Goal: Task Accomplishment & Management: Manage account settings

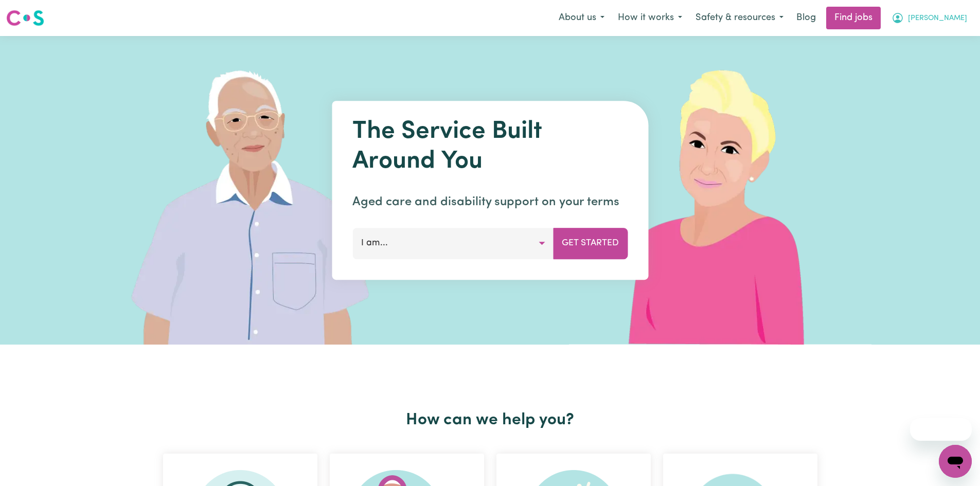
click at [958, 14] on span "Sara" at bounding box center [937, 18] width 59 height 11
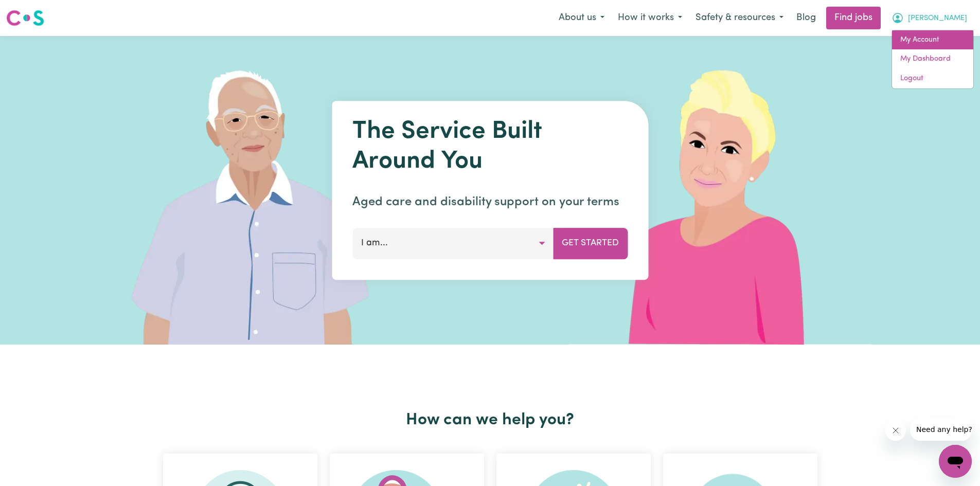
click at [919, 35] on link "My Account" at bounding box center [932, 40] width 81 height 20
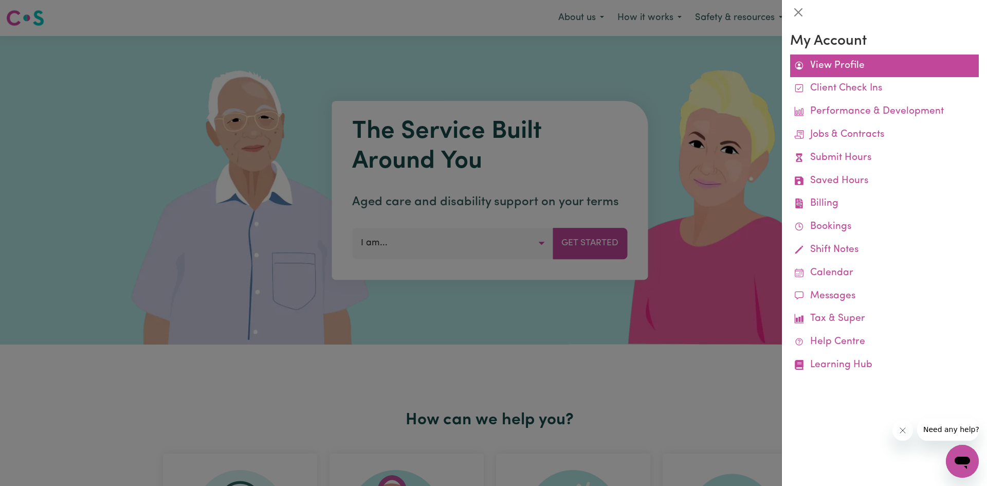
click at [850, 68] on link "View Profile" at bounding box center [884, 66] width 189 height 23
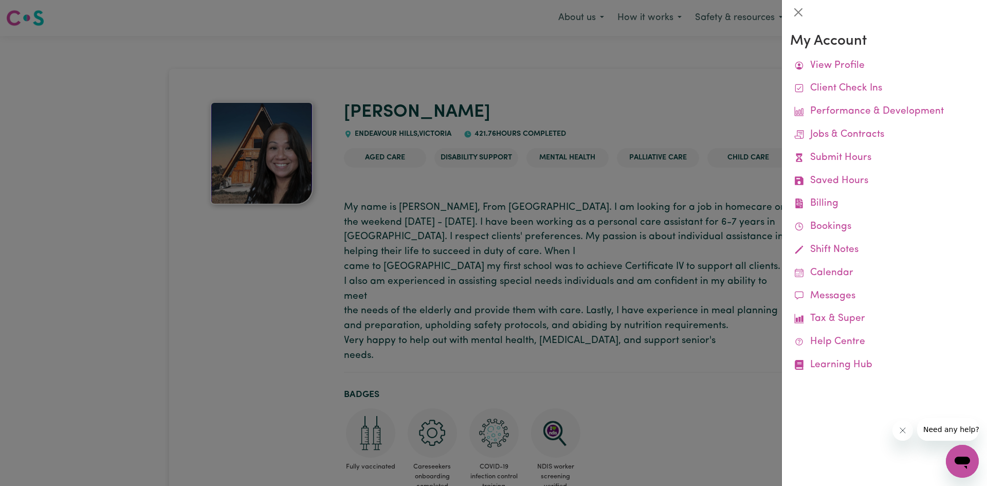
click at [565, 179] on div at bounding box center [493, 243] width 987 height 486
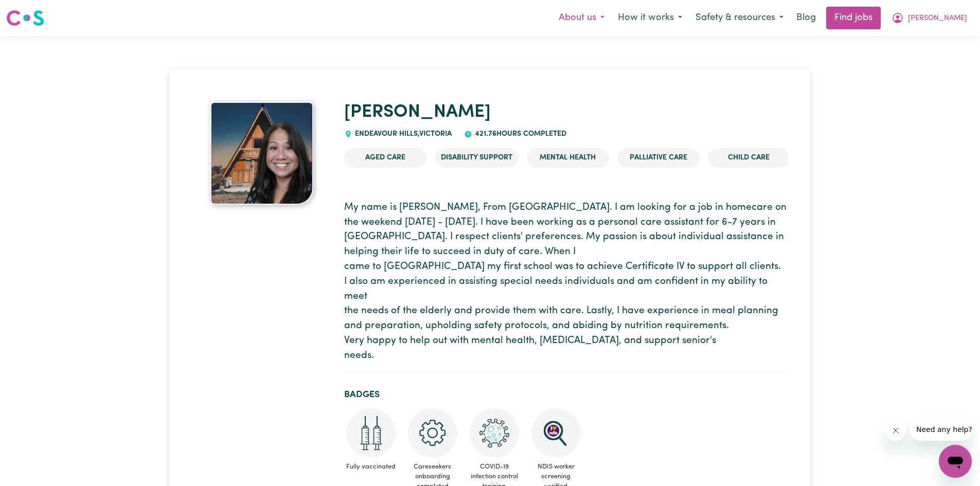
click at [611, 17] on button "About us" at bounding box center [581, 18] width 59 height 22
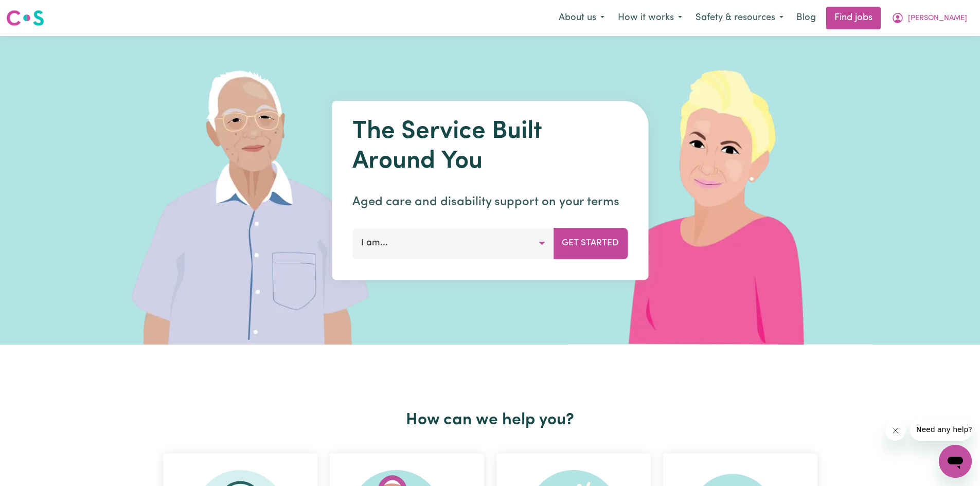
click at [534, 240] on button "I am..." at bounding box center [452, 243] width 201 height 31
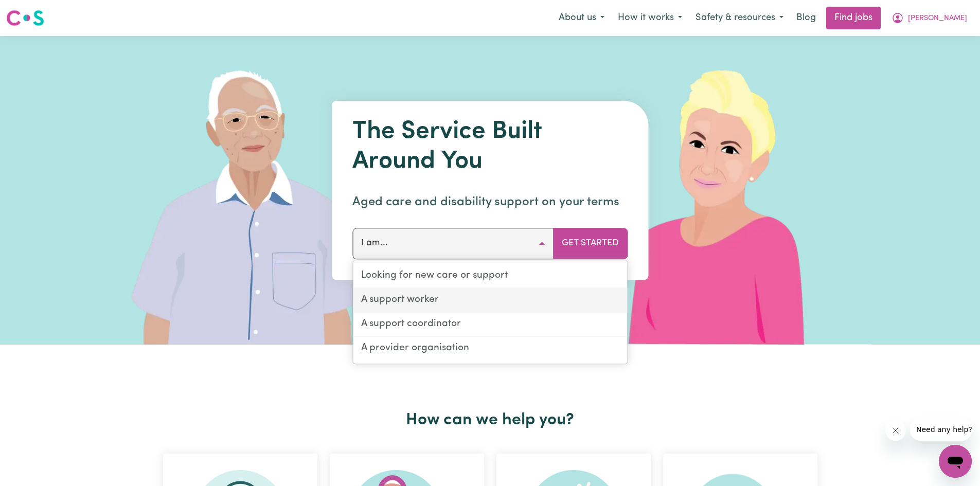
click at [459, 303] on link "A support worker" at bounding box center [490, 301] width 274 height 24
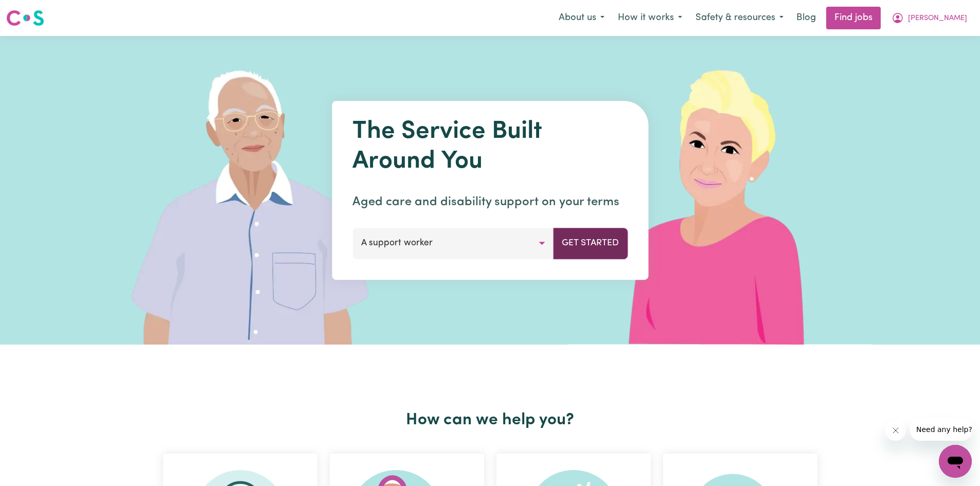
click at [597, 246] on button "Get Started" at bounding box center [590, 243] width 75 height 31
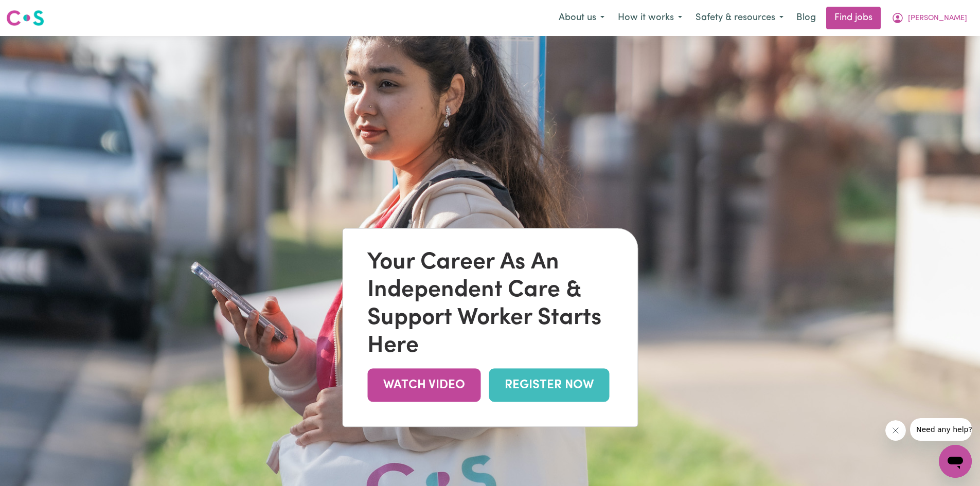
click at [771, 254] on img at bounding box center [490, 279] width 980 height 486
click at [706, 211] on img at bounding box center [490, 279] width 980 height 486
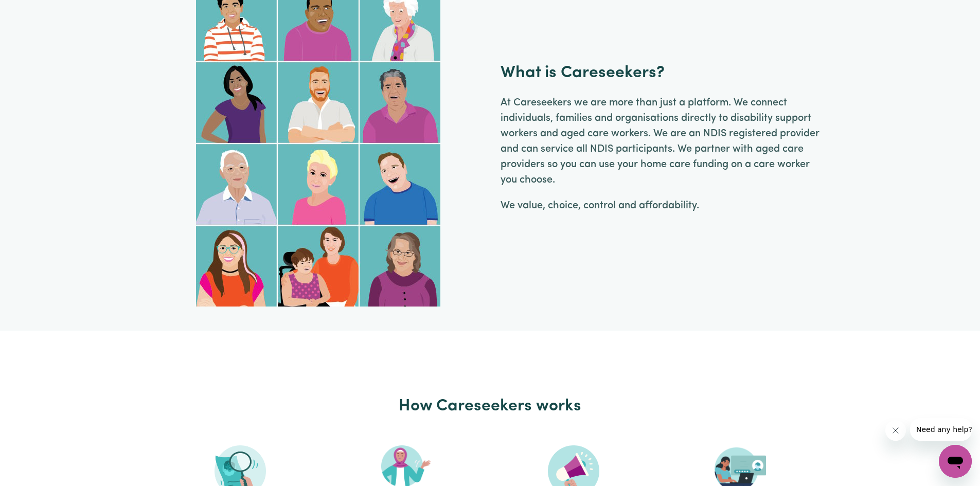
scroll to position [514, 0]
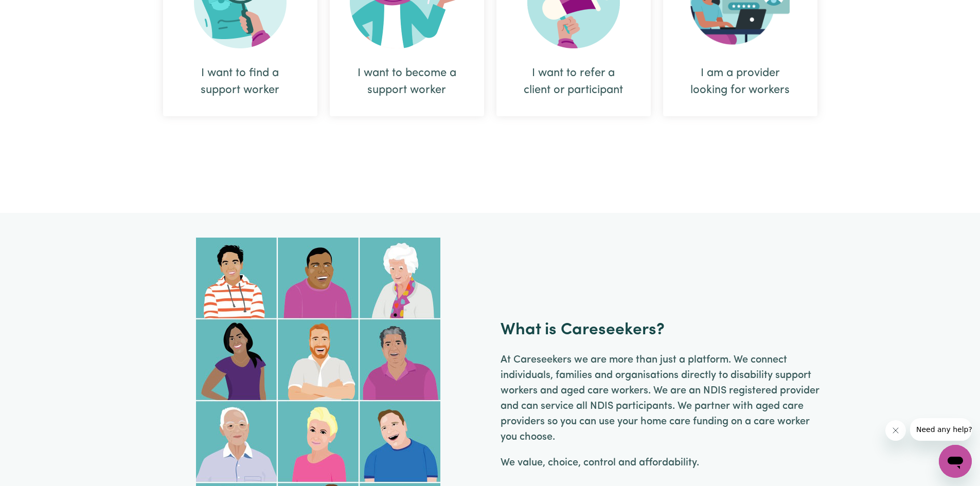
click at [742, 105] on div "I am a provider looking for workers" at bounding box center [740, 27] width 154 height 177
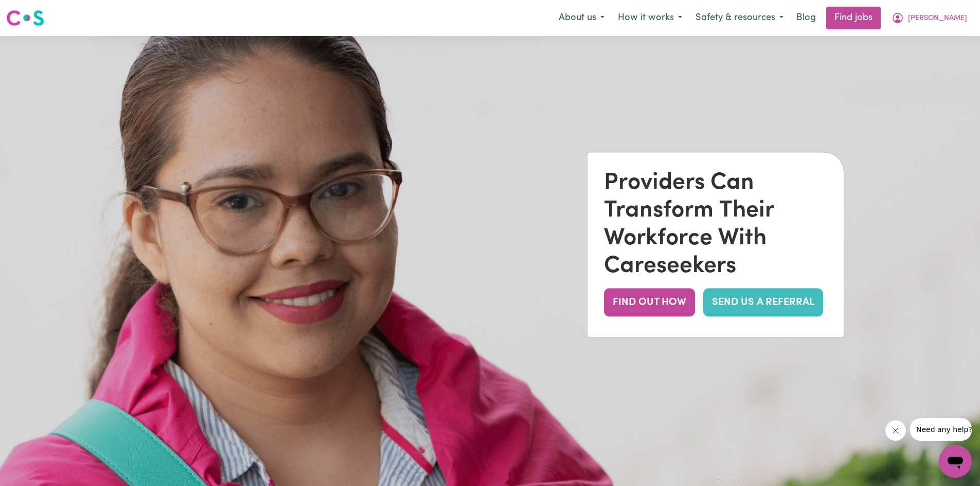
click at [901, 133] on img at bounding box center [490, 279] width 980 height 486
click at [965, 22] on button "[PERSON_NAME]" at bounding box center [929, 18] width 89 height 22
click at [822, 19] on link "Blog" at bounding box center [806, 18] width 32 height 23
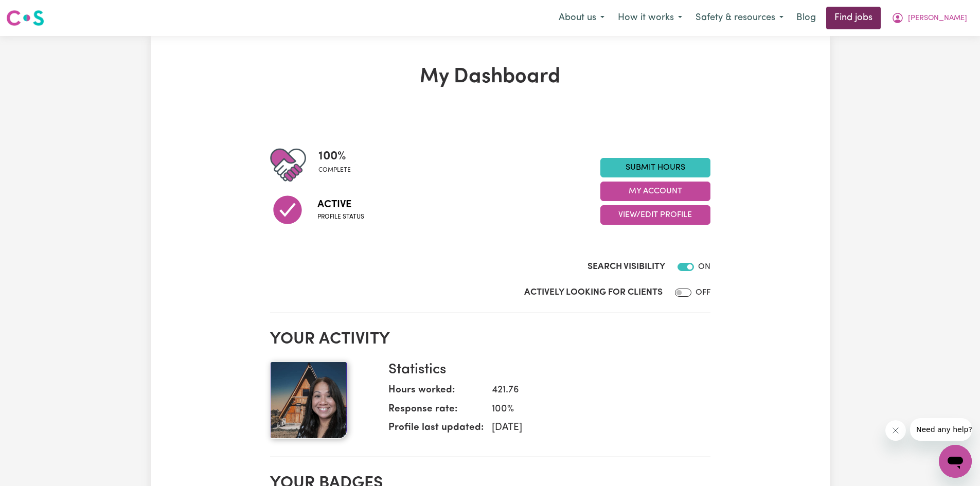
click at [880, 19] on link "Find jobs" at bounding box center [853, 18] width 55 height 23
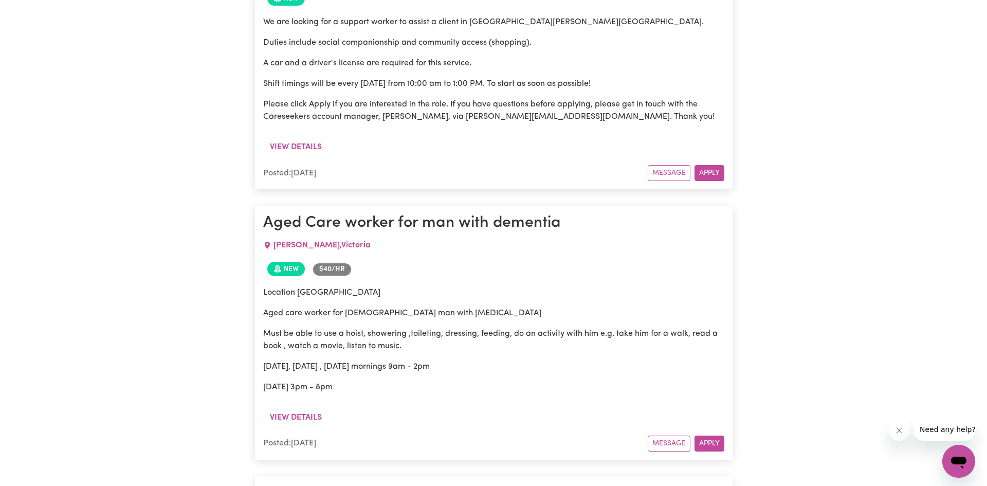
scroll to position [1282, 0]
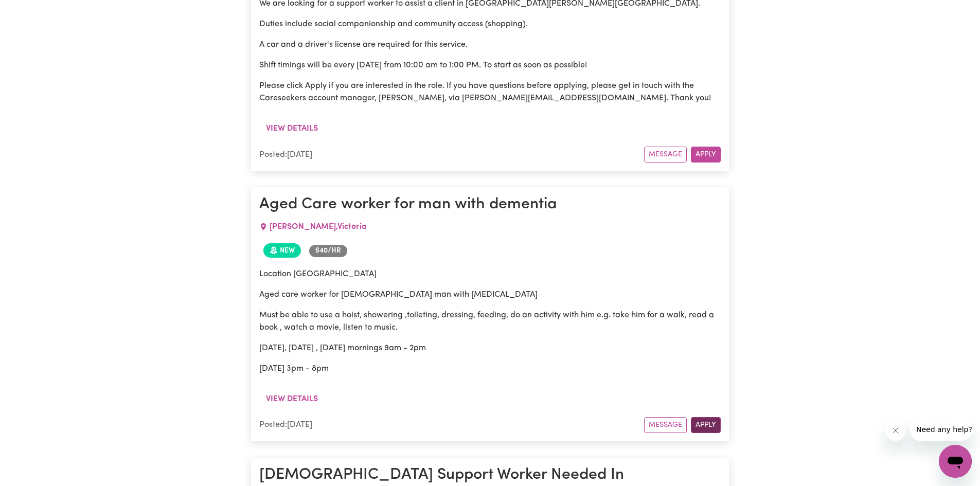
click at [708, 417] on button "Apply" at bounding box center [706, 425] width 30 height 16
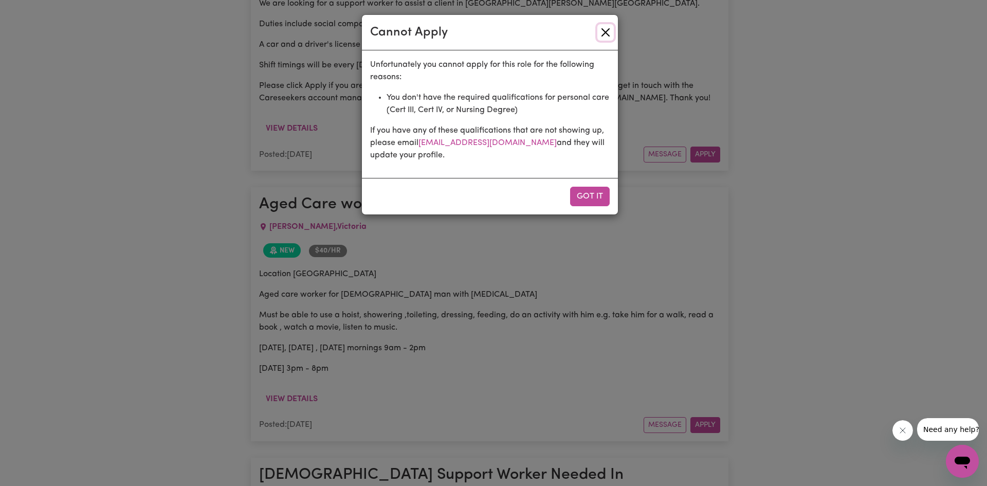
click at [603, 32] on button "Close" at bounding box center [606, 32] width 16 height 16
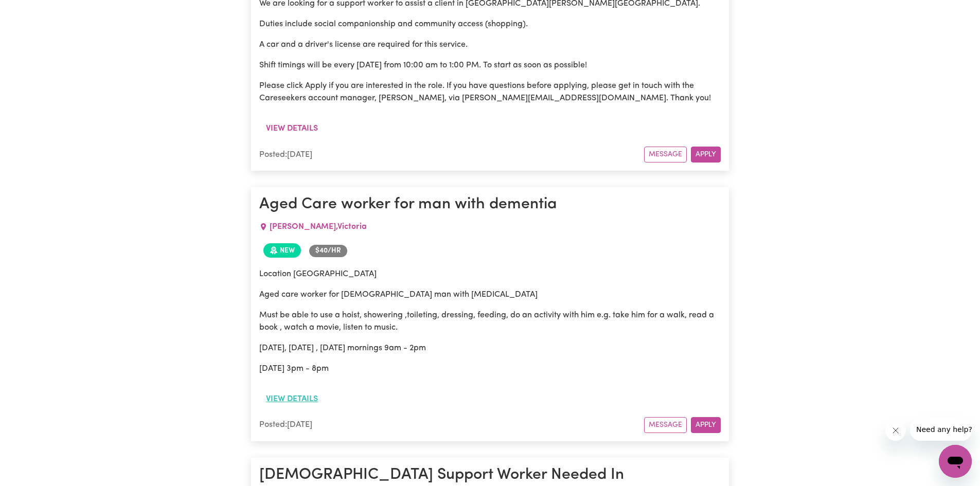
click at [292, 389] on button "View details" at bounding box center [291, 399] width 65 height 20
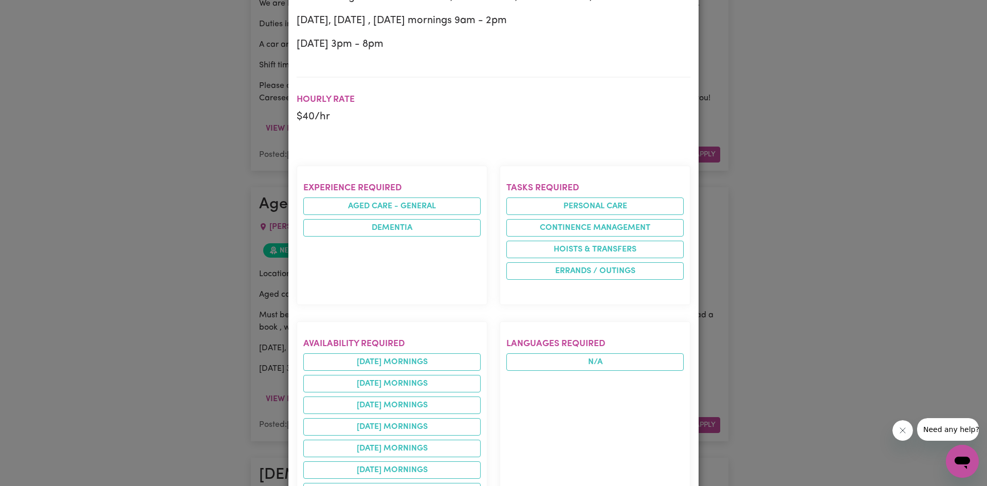
scroll to position [309, 0]
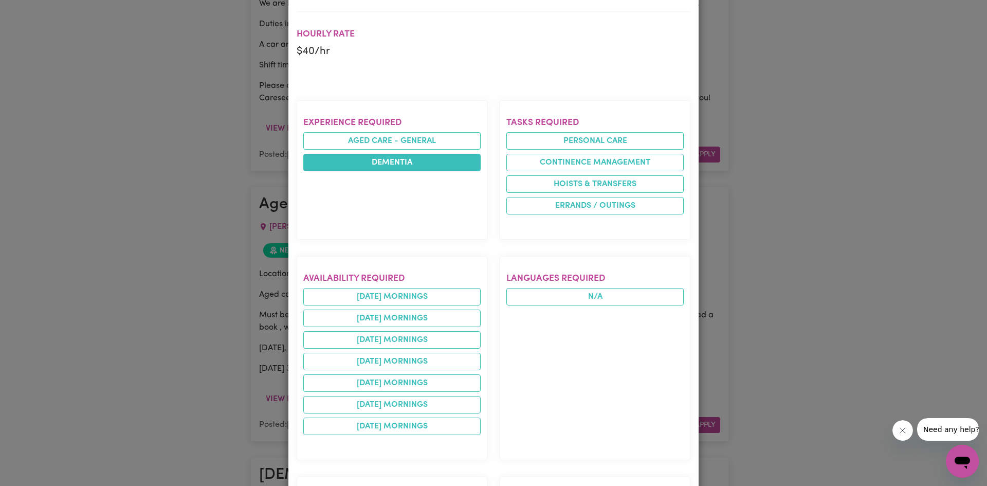
click at [420, 167] on li "Dementia" at bounding box center [391, 162] width 177 height 17
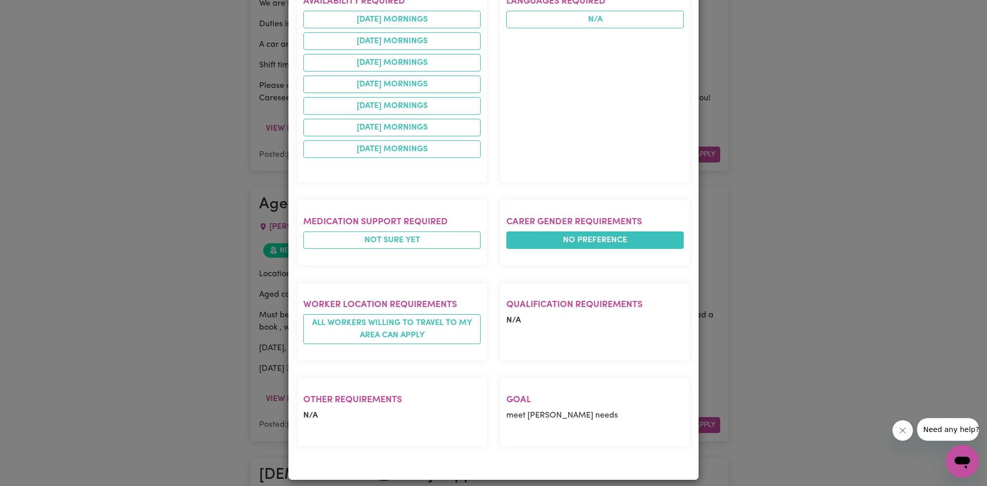
scroll to position [594, 0]
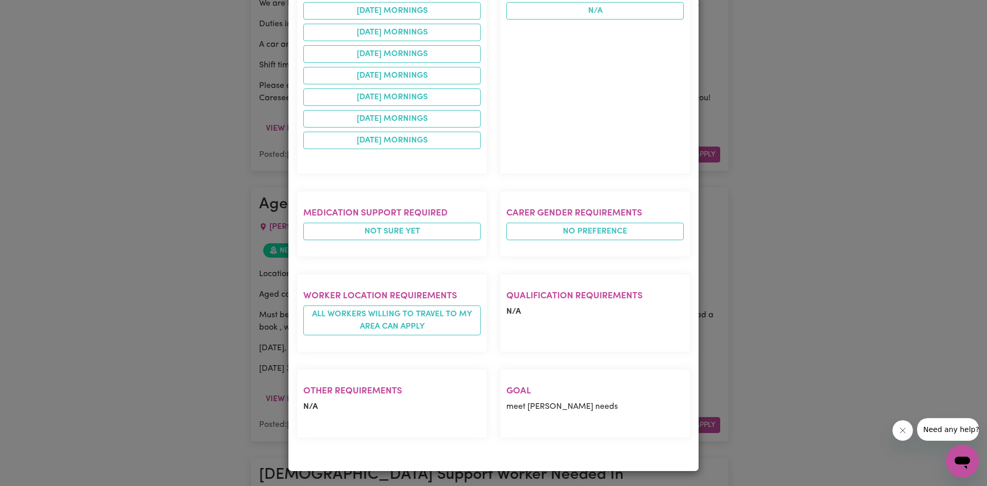
click at [864, 260] on div "Job Details Aged Care worker for man with [MEDICAL_DATA] [PERSON_NAME] , [PERSO…" at bounding box center [493, 243] width 987 height 486
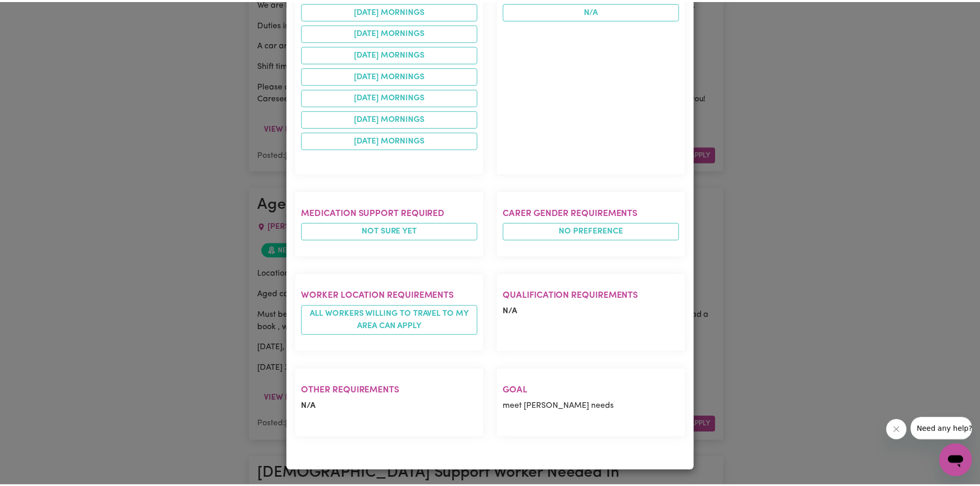
scroll to position [0, 0]
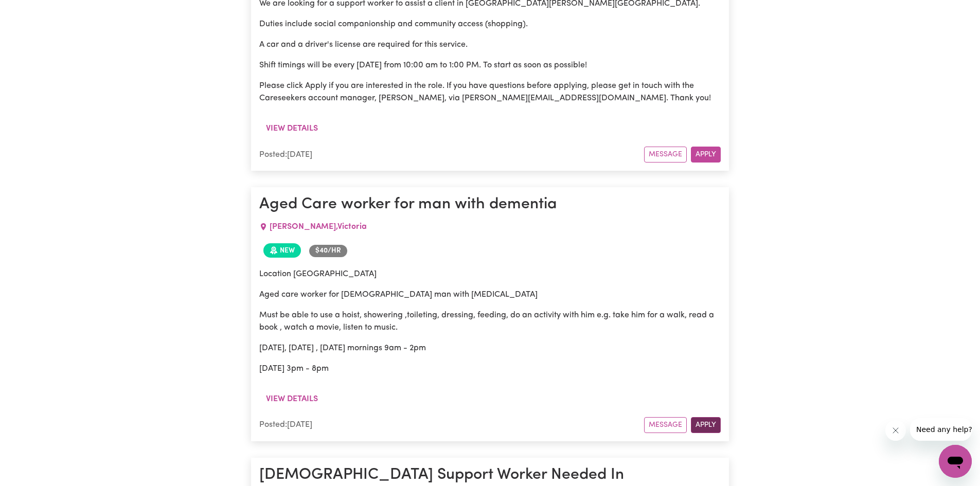
click at [704, 417] on button "Apply" at bounding box center [706, 425] width 30 height 16
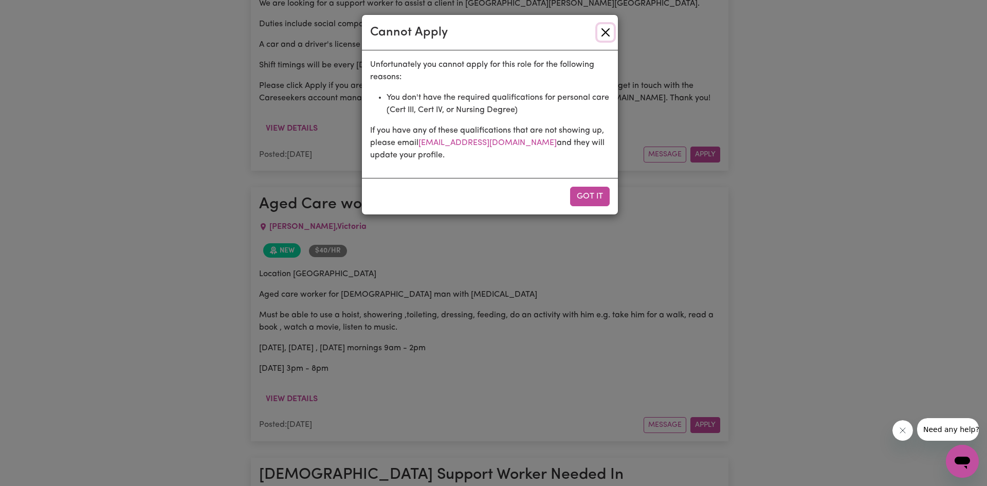
click at [608, 30] on button "Close" at bounding box center [606, 32] width 16 height 16
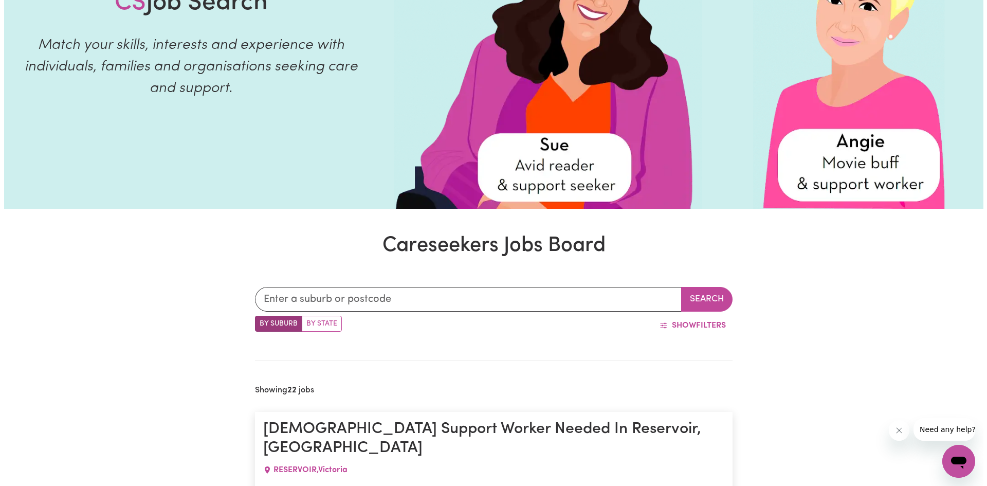
scroll to position [7, 0]
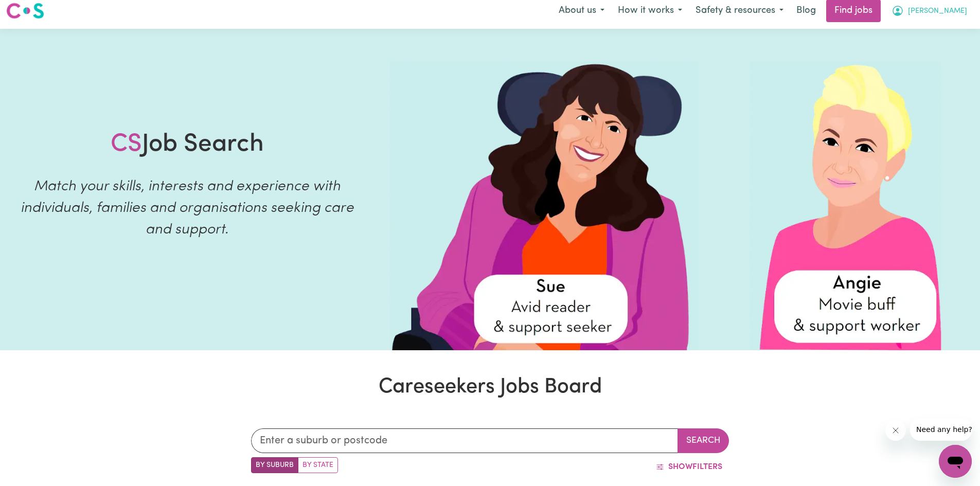
click at [956, 18] on button "[PERSON_NAME]" at bounding box center [929, 11] width 89 height 22
click at [942, 30] on link "My Account" at bounding box center [932, 33] width 81 height 20
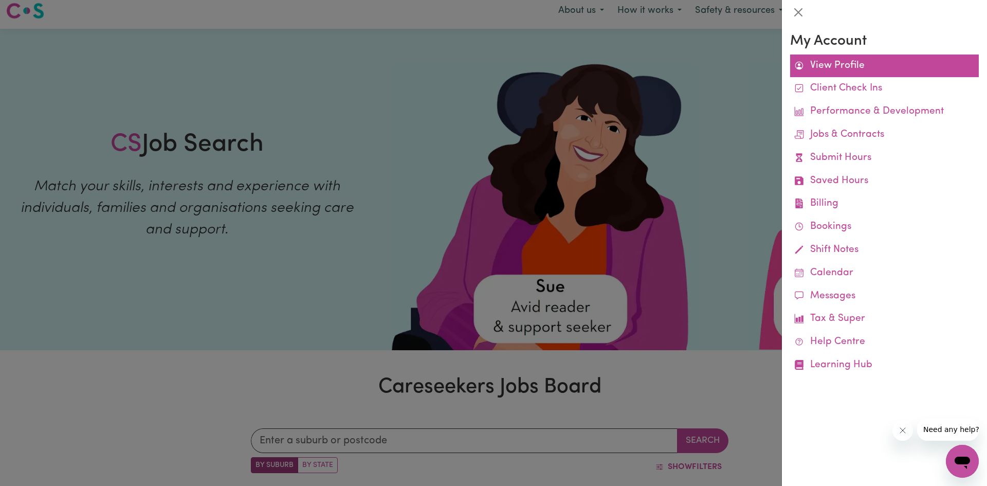
click at [841, 68] on link "View Profile" at bounding box center [884, 66] width 189 height 23
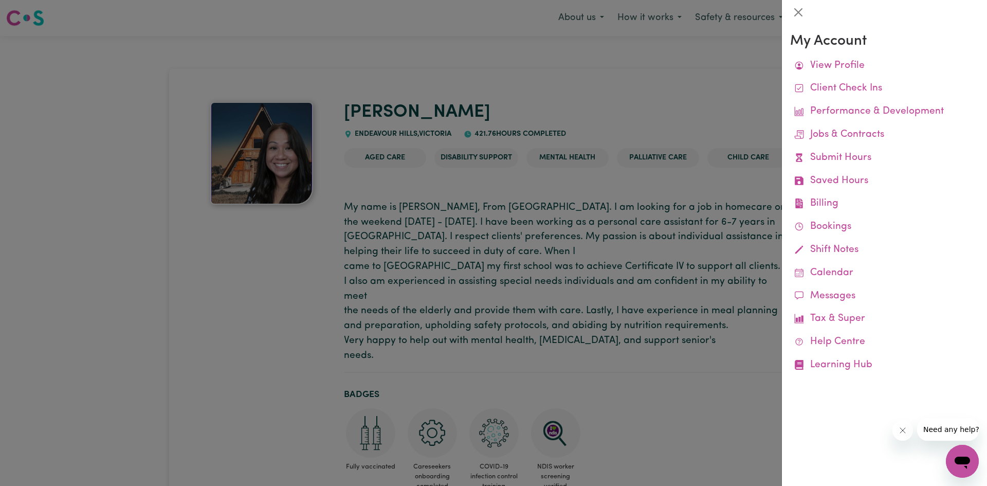
click at [331, 333] on div at bounding box center [493, 243] width 987 height 486
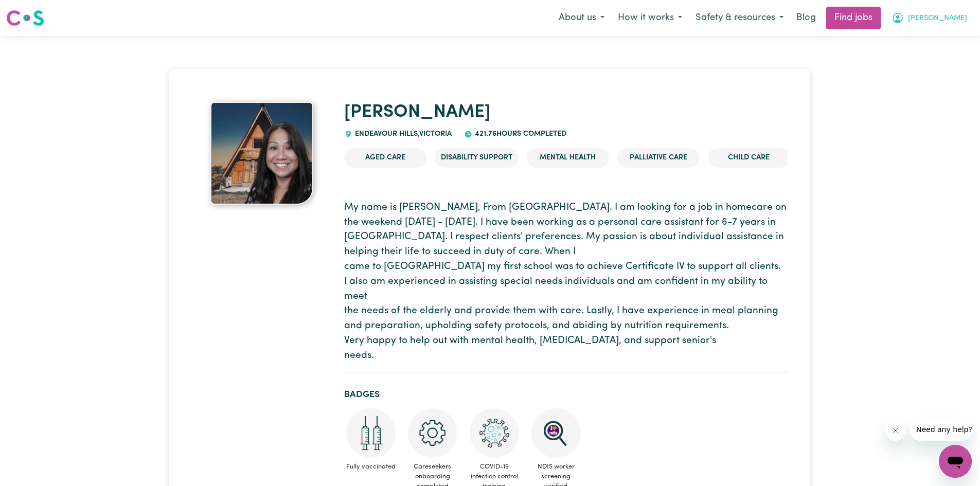
click at [949, 19] on button "[PERSON_NAME]" at bounding box center [929, 18] width 89 height 22
click at [938, 35] on link "My Account" at bounding box center [932, 40] width 81 height 20
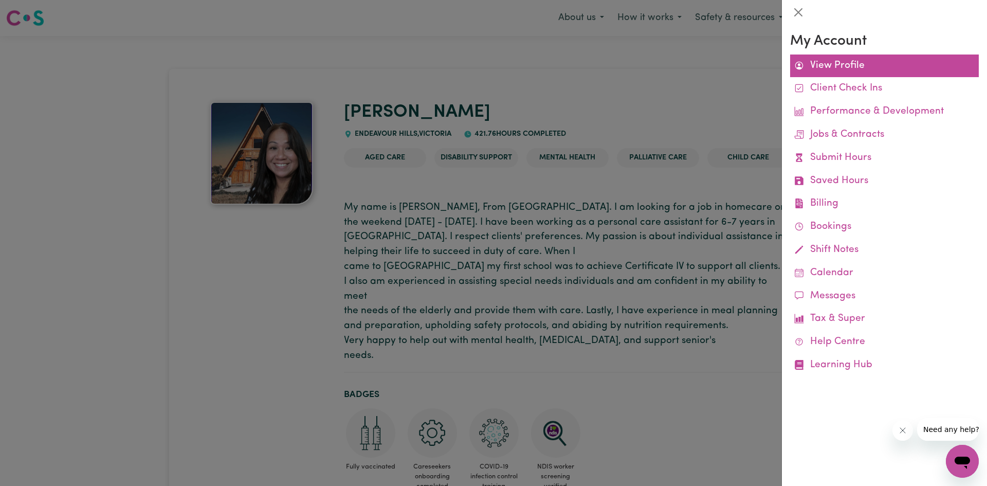
click at [867, 69] on link "View Profile" at bounding box center [884, 66] width 189 height 23
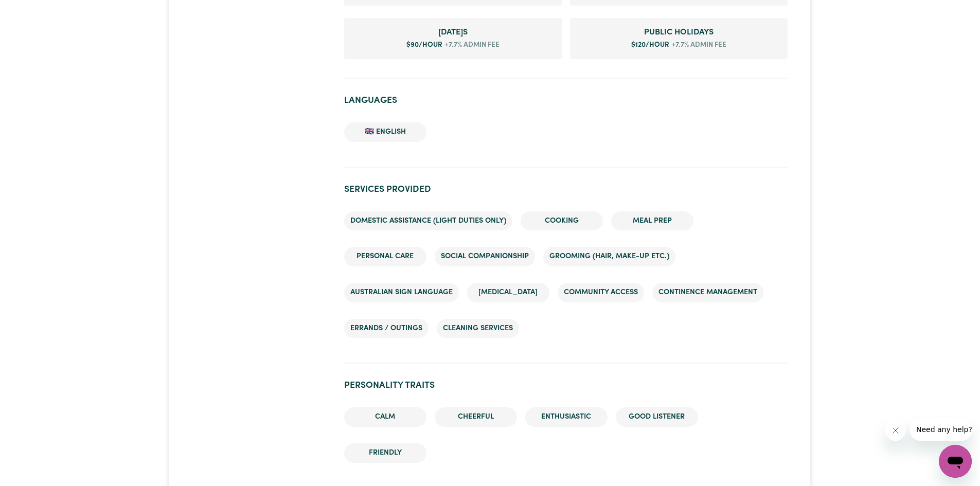
scroll to position [1080, 0]
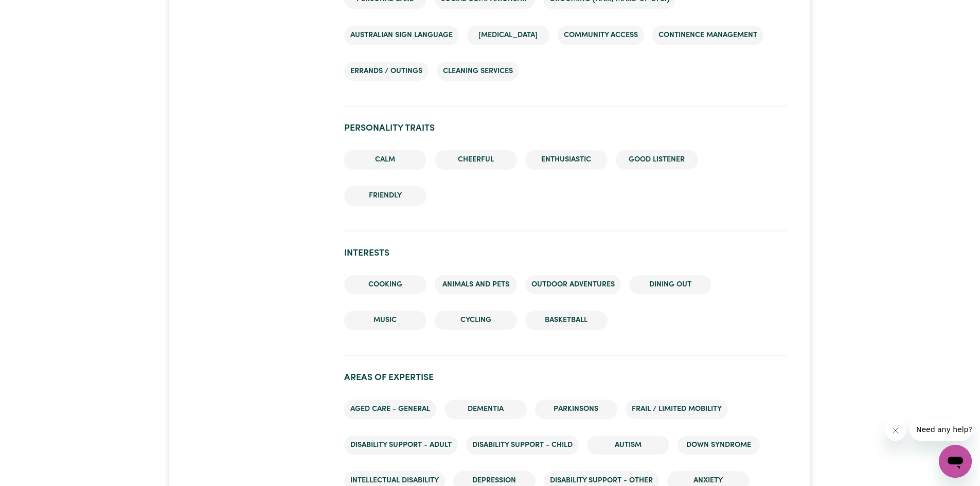
drag, startPoint x: 499, startPoint y: 361, endPoint x: 451, endPoint y: 358, distance: 48.4
click at [451, 372] on h2 "Areas of Expertise" at bounding box center [565, 377] width 443 height 11
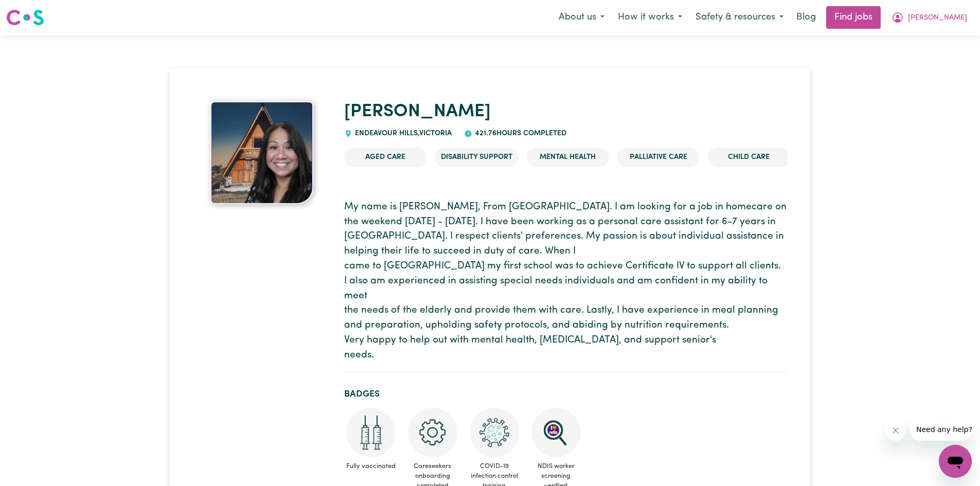
scroll to position [0, 0]
click at [953, 17] on span "[PERSON_NAME]" at bounding box center [937, 18] width 59 height 11
click at [920, 42] on link "My Account" at bounding box center [932, 40] width 81 height 20
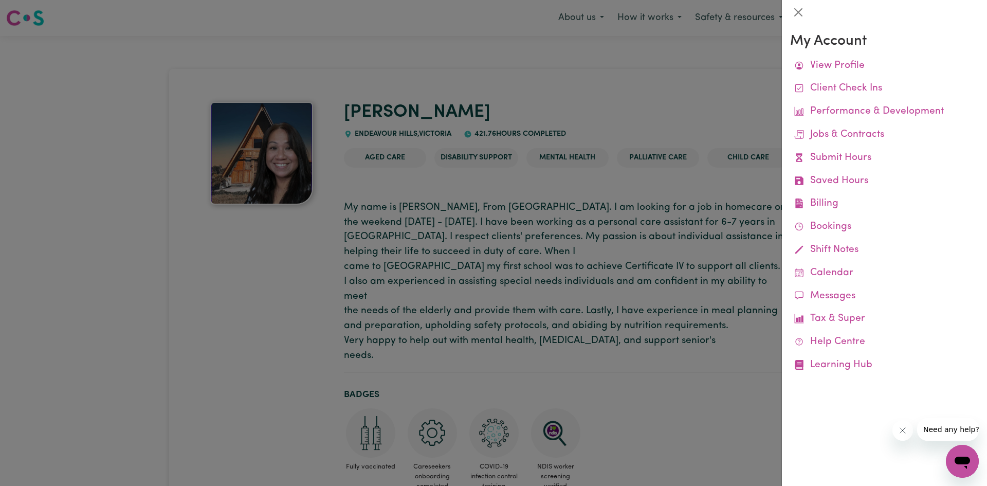
click at [730, 65] on div at bounding box center [493, 243] width 987 height 486
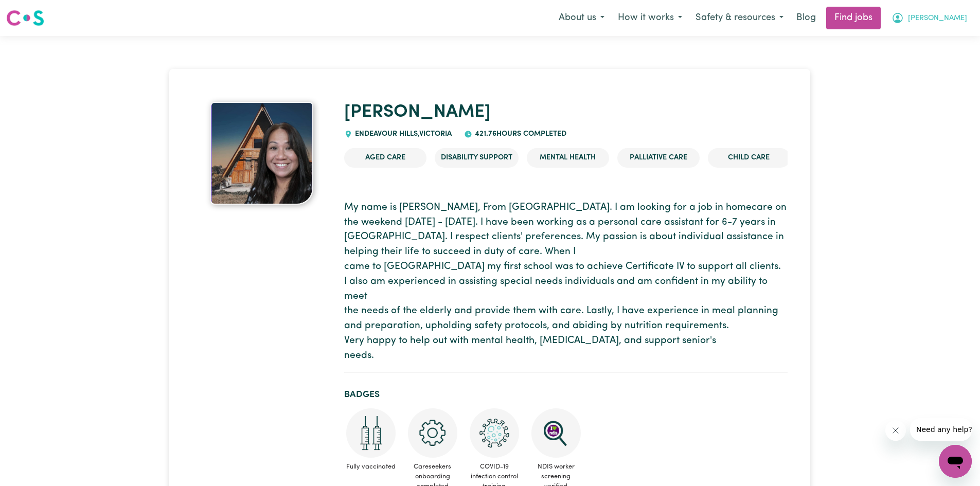
click at [958, 20] on span "[PERSON_NAME]" at bounding box center [937, 18] width 59 height 11
click at [938, 63] on link "My Dashboard" at bounding box center [932, 59] width 81 height 20
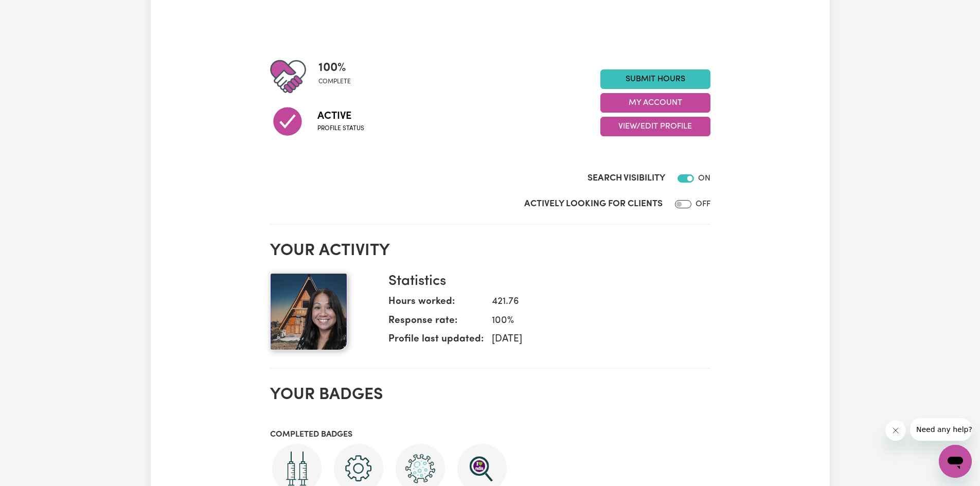
scroll to position [51, 0]
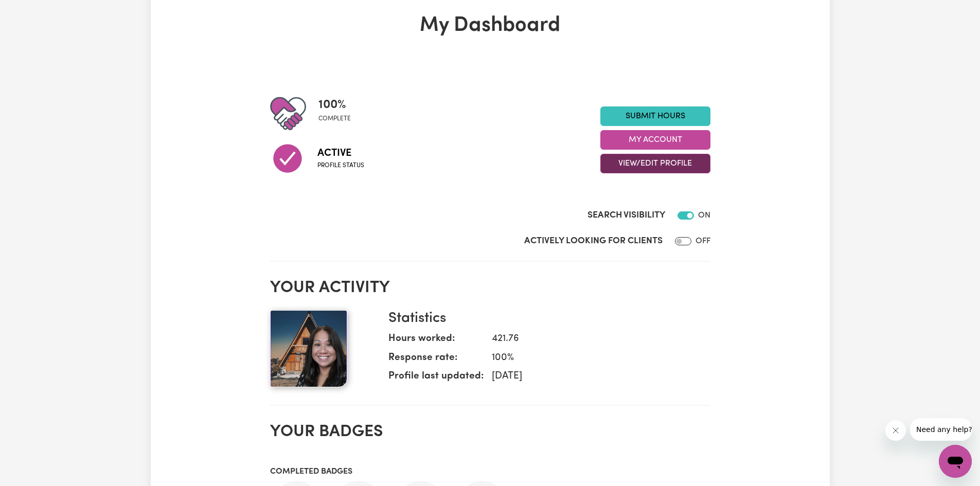
click at [673, 165] on button "View/Edit Profile" at bounding box center [655, 164] width 110 height 20
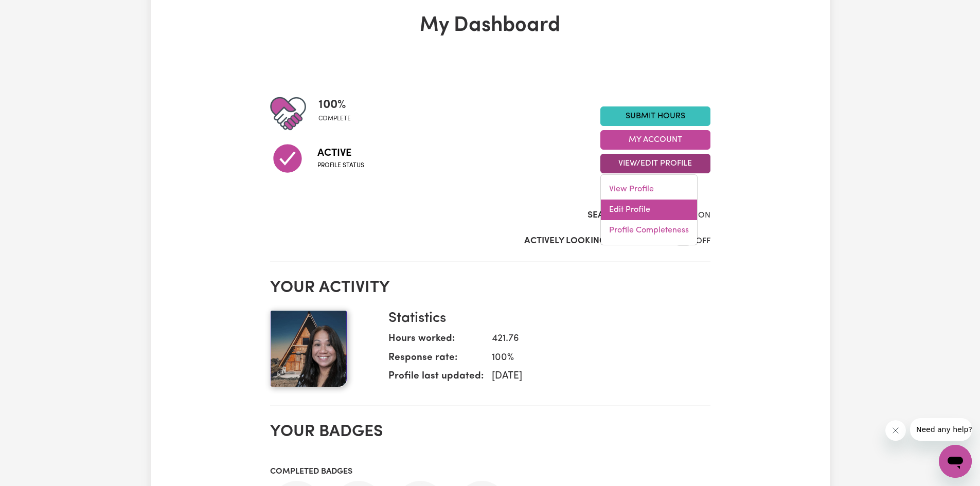
click at [647, 212] on link "Edit Profile" at bounding box center [649, 210] width 96 height 21
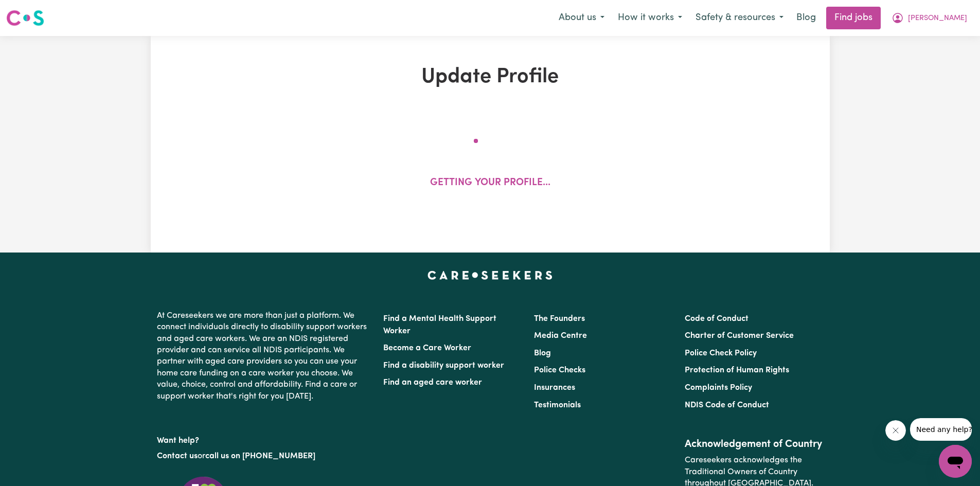
select select "[DEMOGRAPHIC_DATA]"
select select "[DEMOGRAPHIC_DATA] Citizen"
select select "Studying a healthcare related degree or qualification"
select select "58"
select select "75"
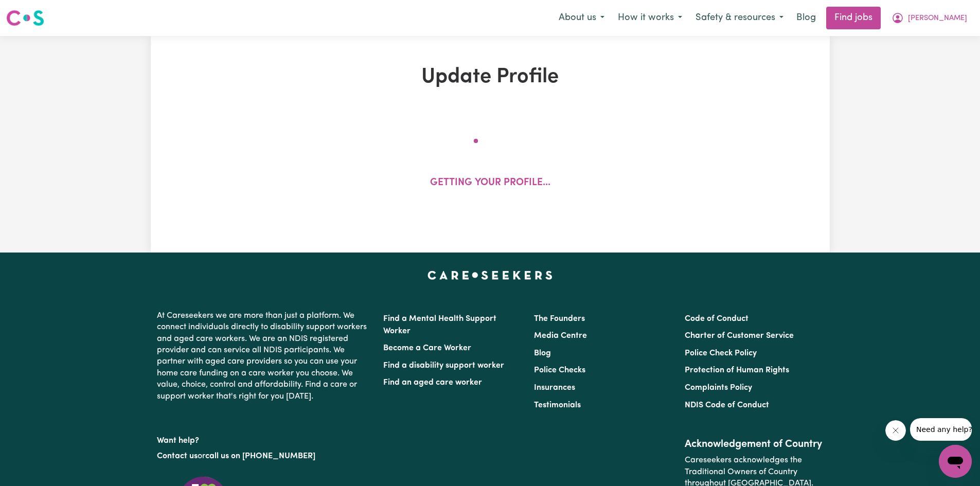
select select "90"
select select "120"
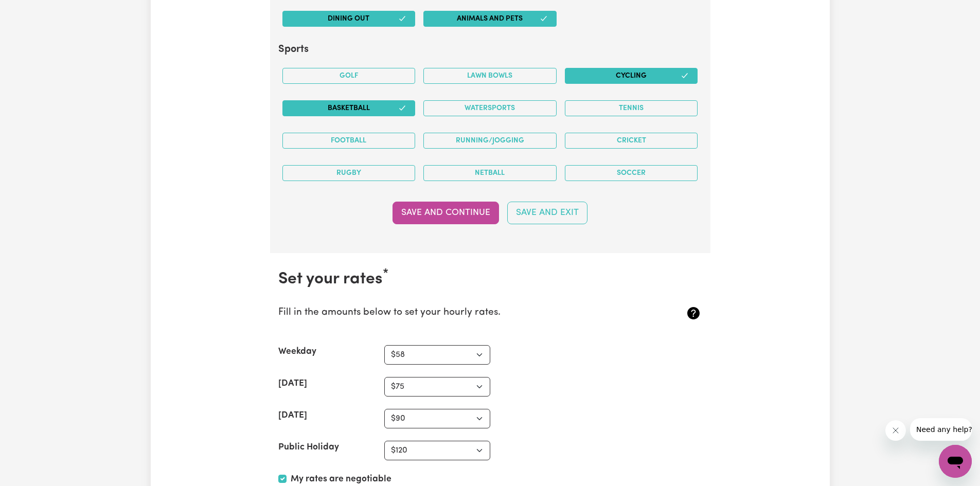
scroll to position [2623, 0]
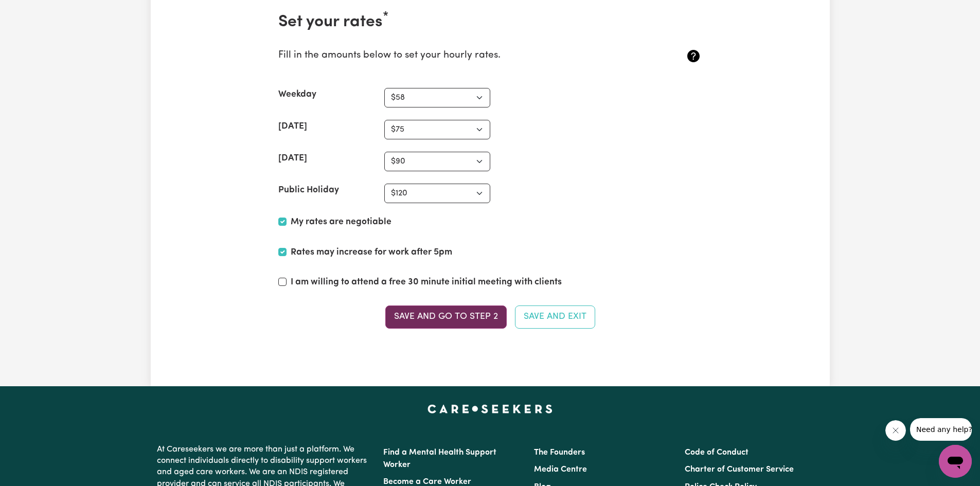
click at [472, 318] on button "Save and go to Step 2" at bounding box center [445, 316] width 121 height 23
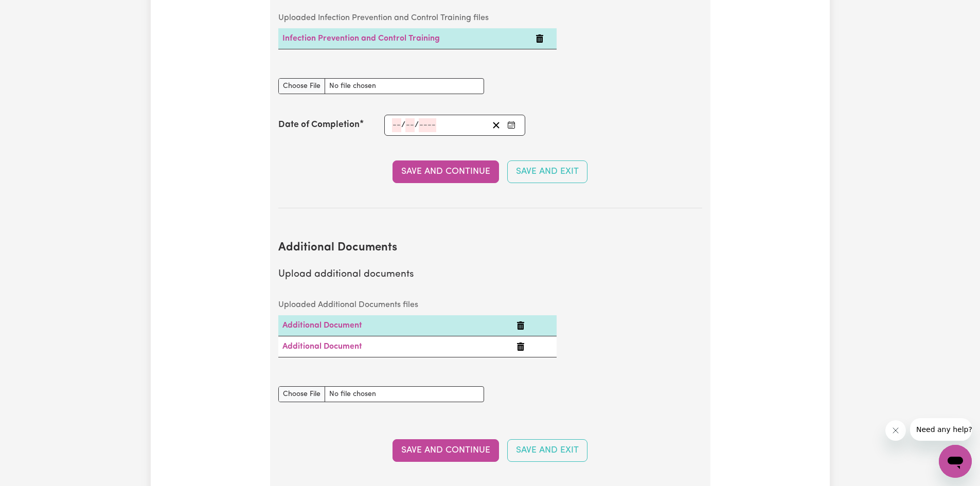
scroll to position [1903, 0]
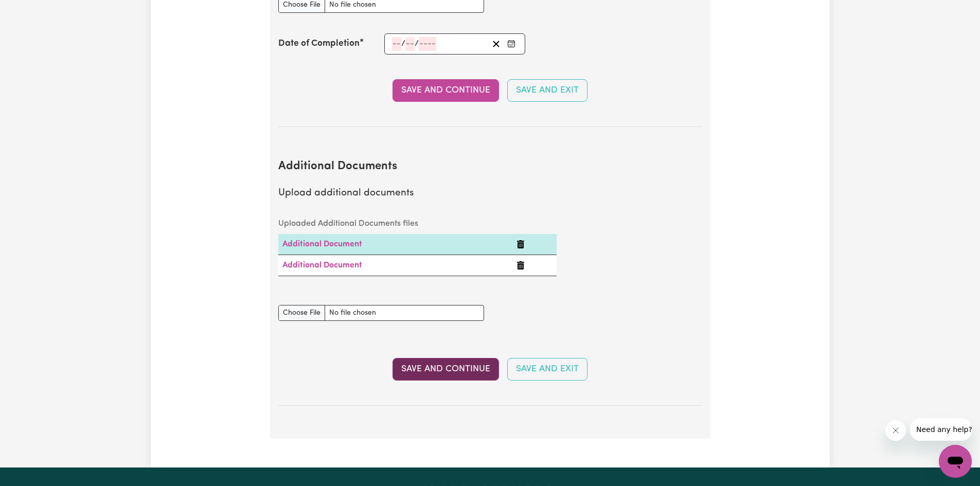
click at [447, 358] on button "Save and Continue" at bounding box center [445, 369] width 106 height 23
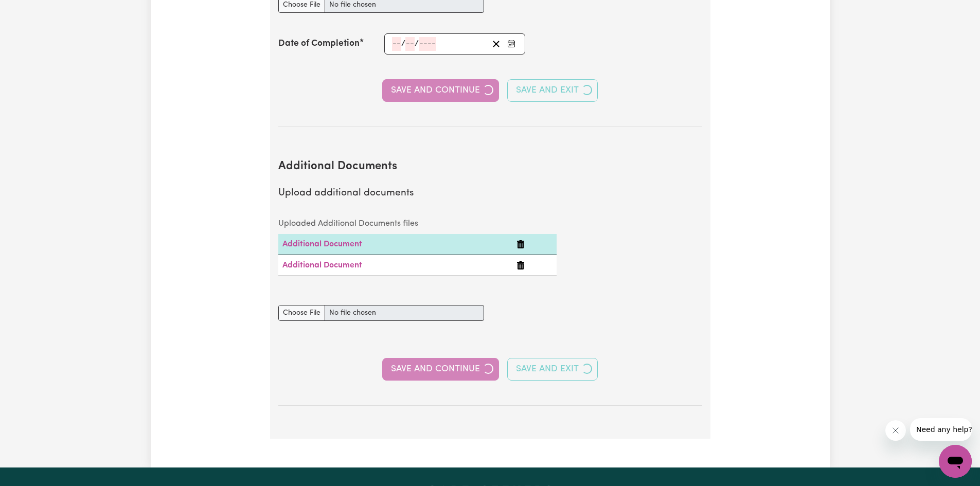
select select "2020"
select select "2022"
select select "2019"
select select "2020"
select select "2016"
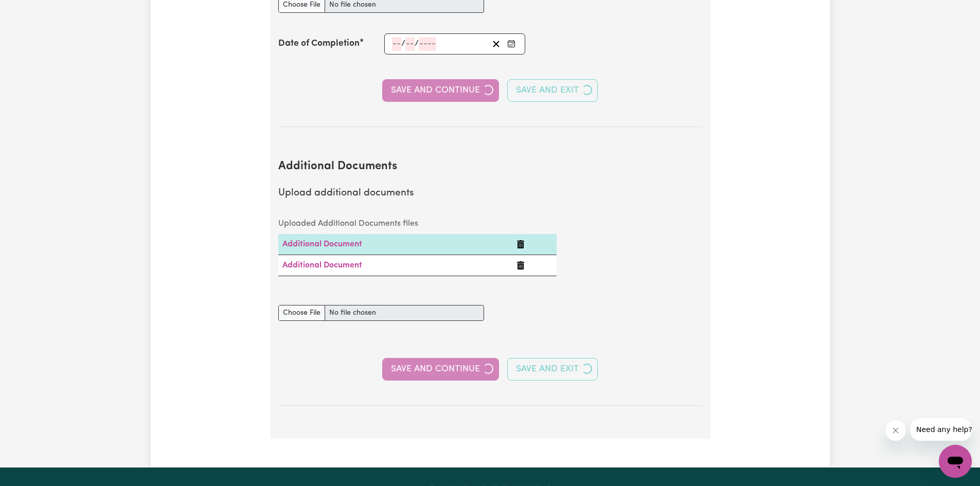
select select "2019"
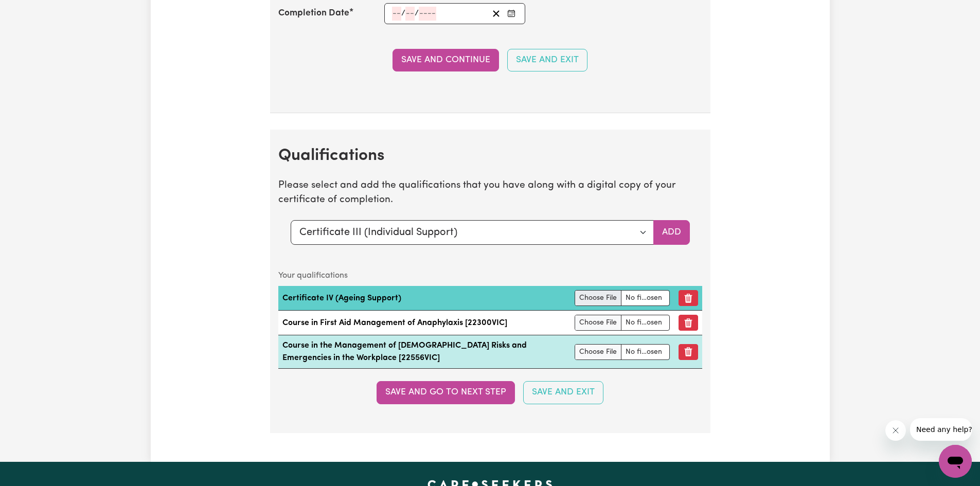
scroll to position [2623, 0]
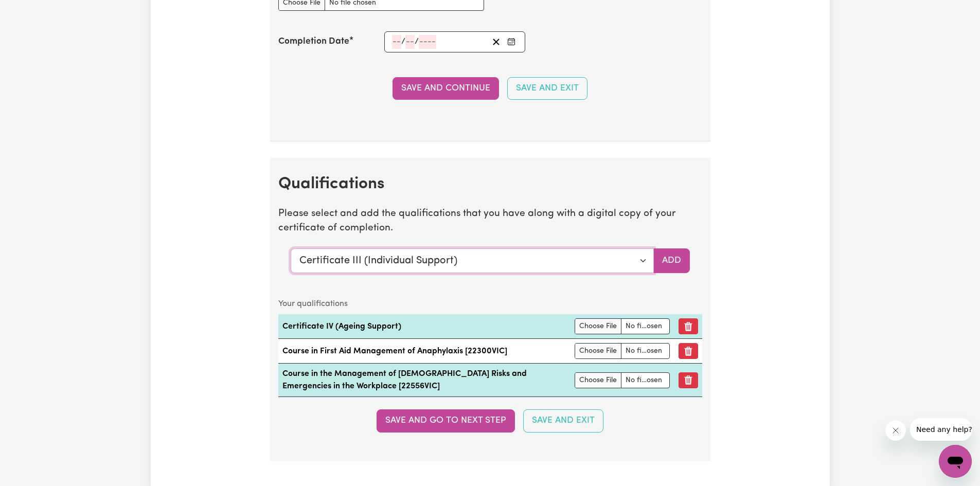
click at [641, 258] on select "Select a qualification to add... Certificate III (Individual Support) Certifica…" at bounding box center [472, 260] width 363 height 25
select select "Diploma of Community Services"
click at [291, 248] on select "Select a qualification to add... Certificate III (Individual Support) Certifica…" at bounding box center [472, 260] width 363 height 25
click at [664, 262] on button "Add" at bounding box center [671, 260] width 37 height 25
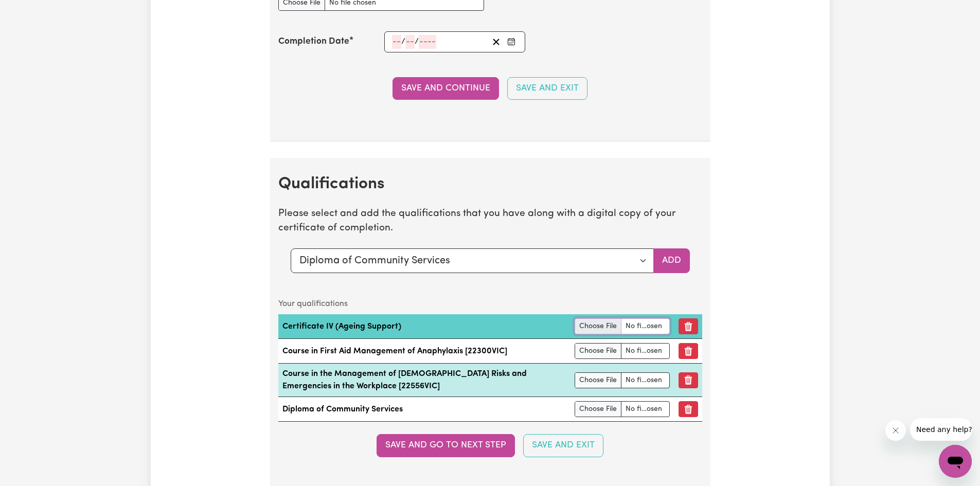
click at [577, 325] on input "file" at bounding box center [622, 326] width 96 height 16
click at [575, 329] on input "file" at bounding box center [622, 326] width 96 height 16
type input "C:\fakepath\Certificate4Sara.jpeg"
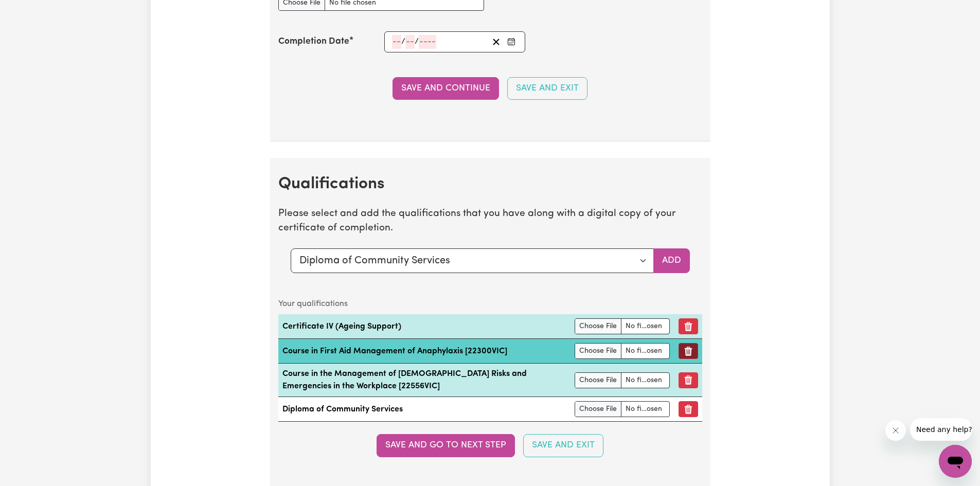
click at [688, 350] on button "Remove qualification" at bounding box center [688, 351] width 20 height 16
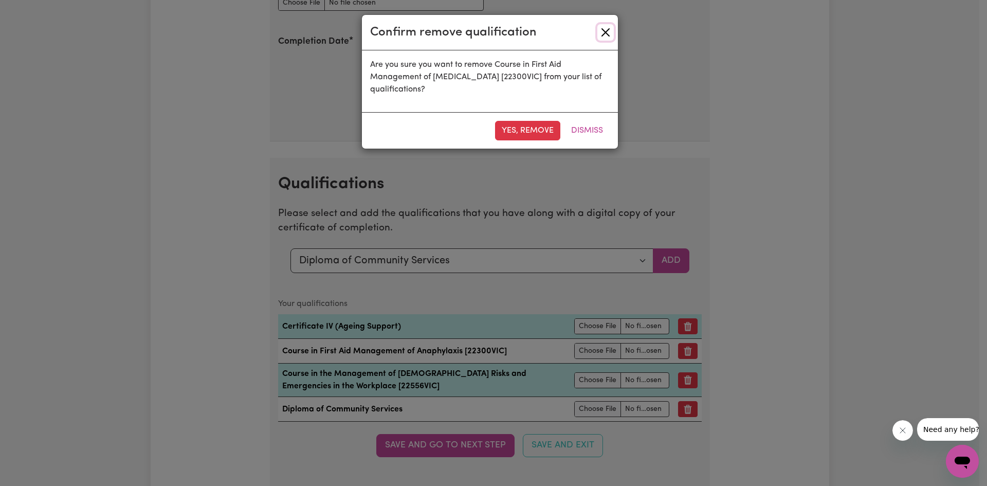
click at [609, 33] on button "Close" at bounding box center [606, 32] width 16 height 16
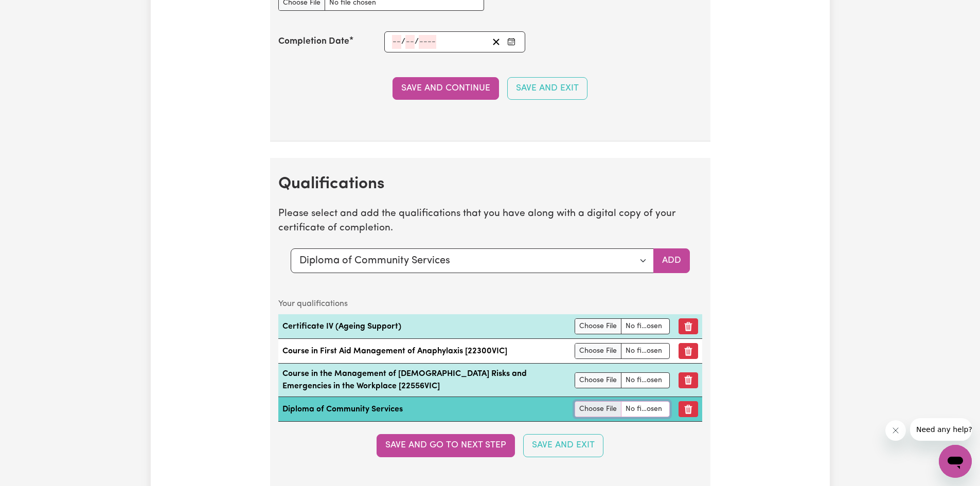
click at [581, 407] on input "file" at bounding box center [622, 409] width 96 height 16
type input "C:\fakepath\DiplomaSara.jpeg"
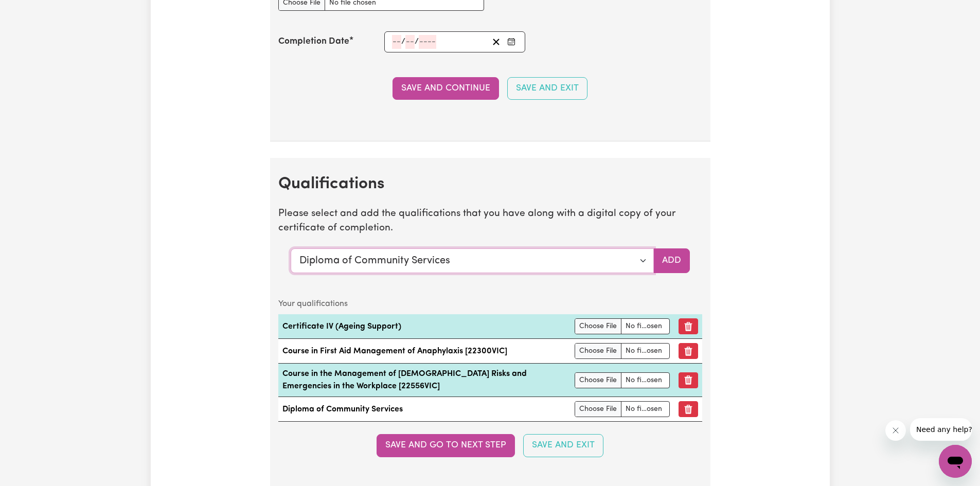
click at [643, 260] on select "Select a qualification to add... Certificate III (Individual Support) Certifica…" at bounding box center [472, 260] width 363 height 25
click at [435, 448] on button "Save and go to next step" at bounding box center [445, 445] width 138 height 23
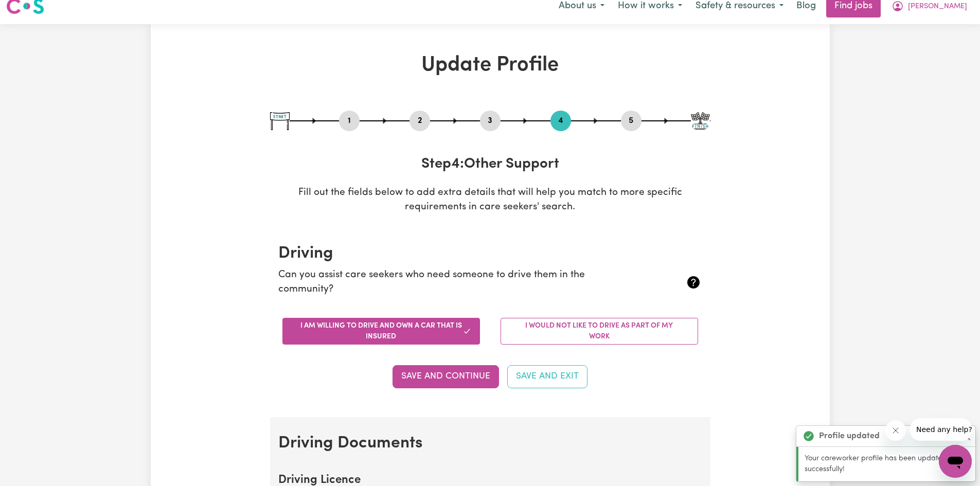
scroll to position [0, 0]
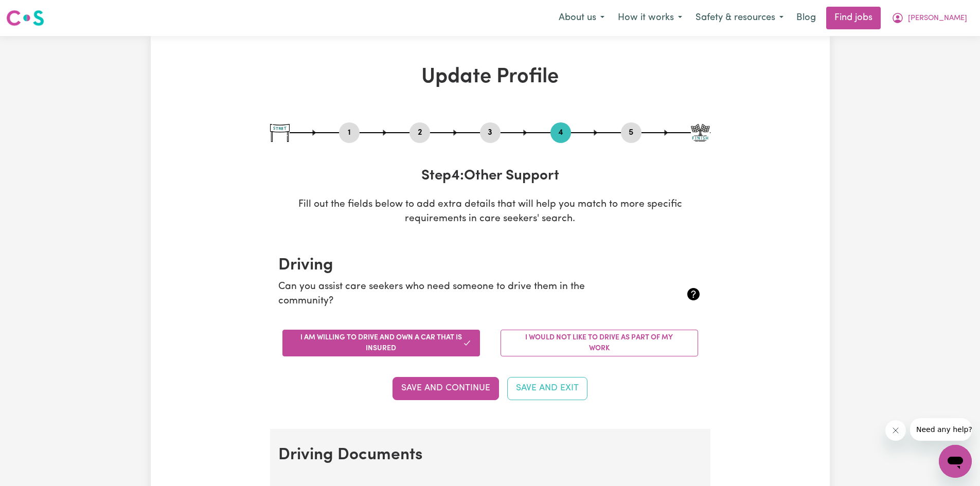
click at [496, 135] on button "3" at bounding box center [490, 132] width 21 height 13
select select "2020"
select select "2022"
select select "2019"
select select "2020"
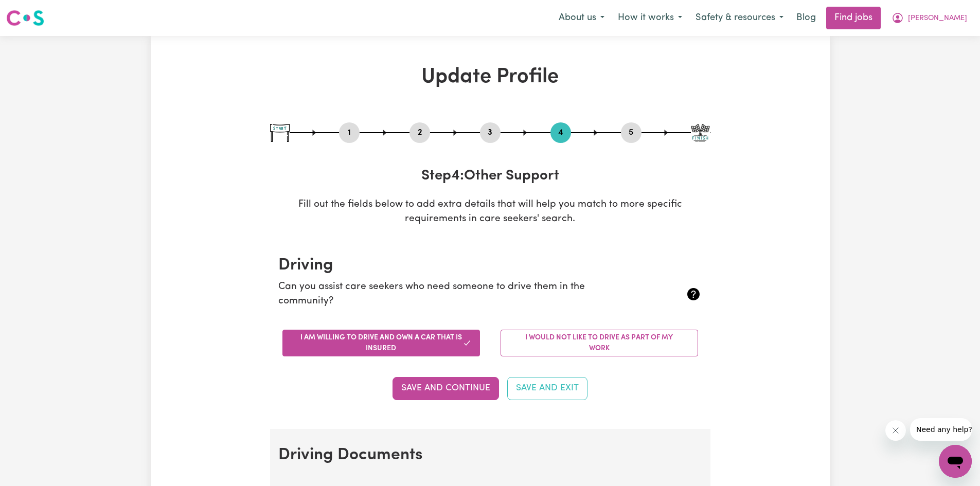
select select "2016"
select select "2019"
select select "Certificate III (Individual Support)"
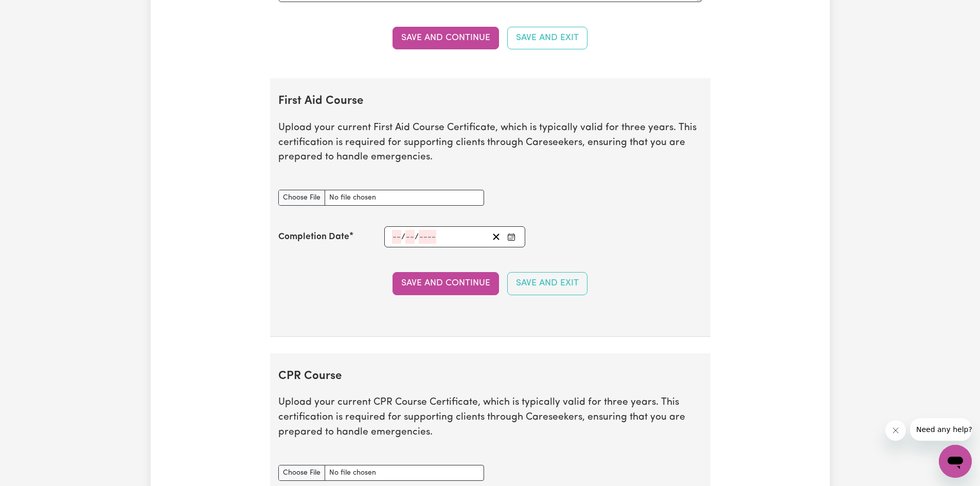
scroll to position [2160, 0]
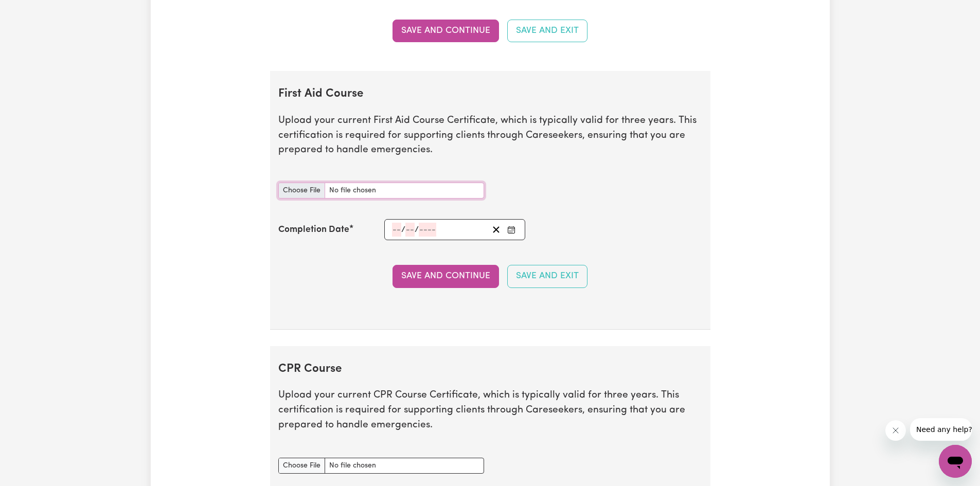
click at [308, 197] on input "First Aid Course document" at bounding box center [381, 191] width 206 height 16
click at [305, 191] on input "First Aid Course document" at bounding box center [381, 191] width 206 height 16
type input "C:\fakepath\HLTAID009-010-011.pdf"
click at [396, 235] on input "number" at bounding box center [396, 230] width 9 height 14
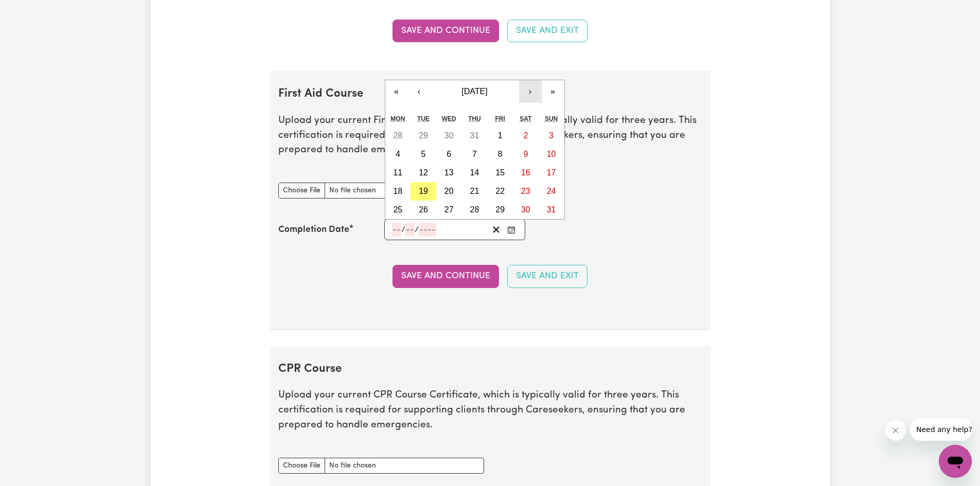
click at [532, 88] on button "›" at bounding box center [530, 91] width 23 height 23
click at [400, 88] on button "«" at bounding box center [396, 91] width 23 height 23
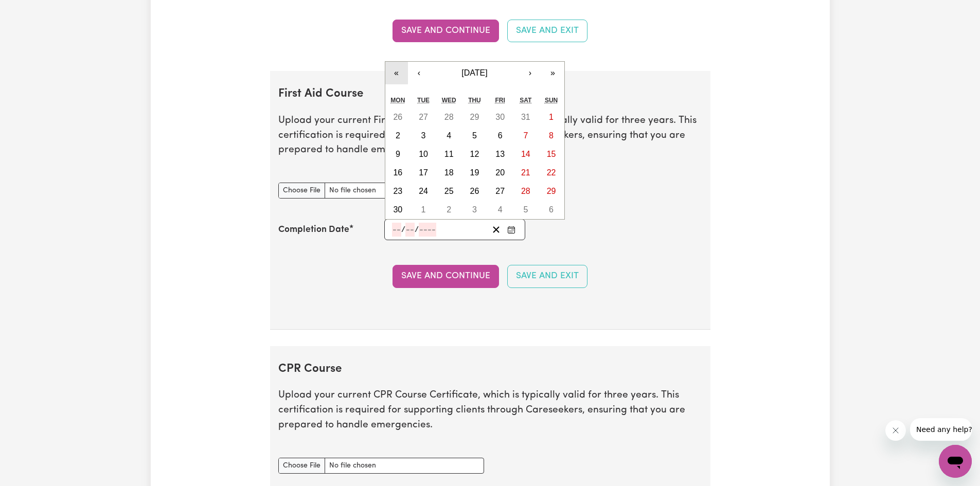
click at [395, 73] on button "«" at bounding box center [396, 73] width 23 height 23
click at [525, 94] on button "›" at bounding box center [530, 91] width 23 height 23
click at [529, 75] on button "›" at bounding box center [530, 73] width 23 height 23
click at [528, 95] on button "›" at bounding box center [530, 91] width 23 height 23
click at [506, 170] on button "15" at bounding box center [500, 173] width 26 height 19
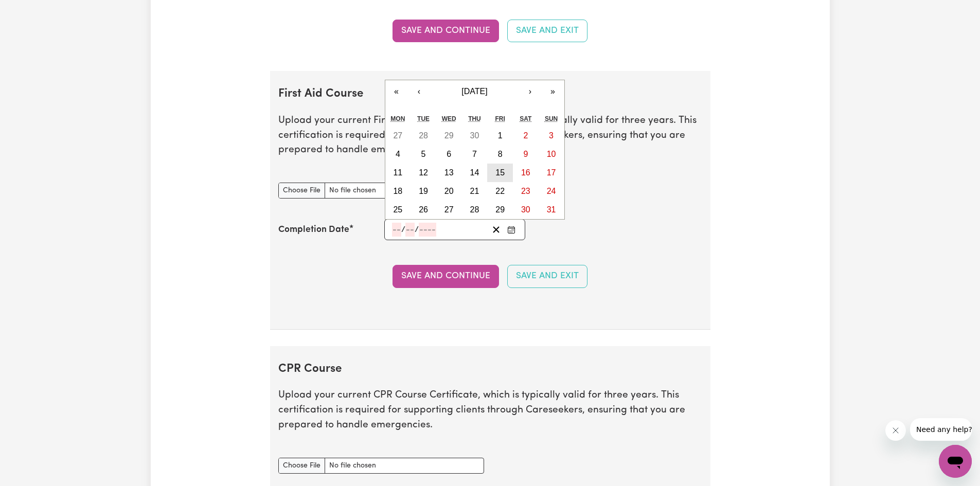
type input "[DATE]"
type input "15"
type input "12"
type input "2023"
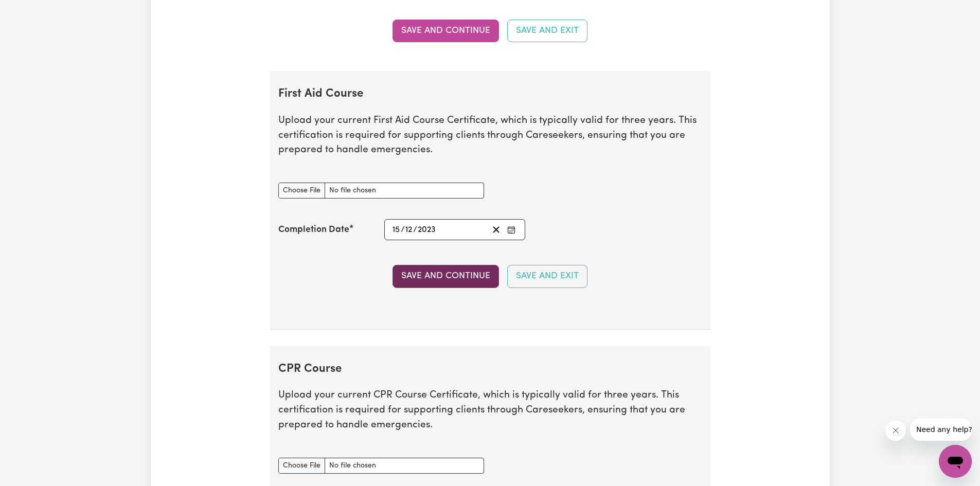
click at [456, 279] on button "Save and Continue" at bounding box center [445, 276] width 106 height 23
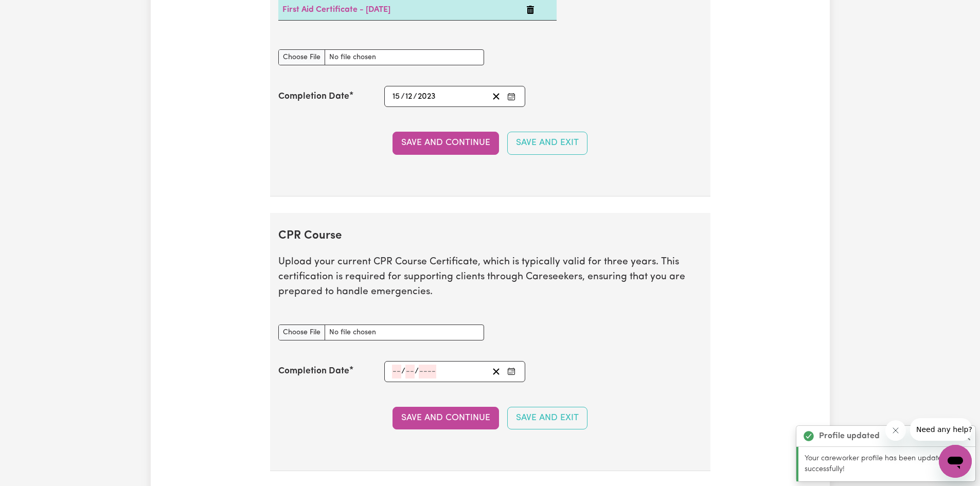
scroll to position [2300, 0]
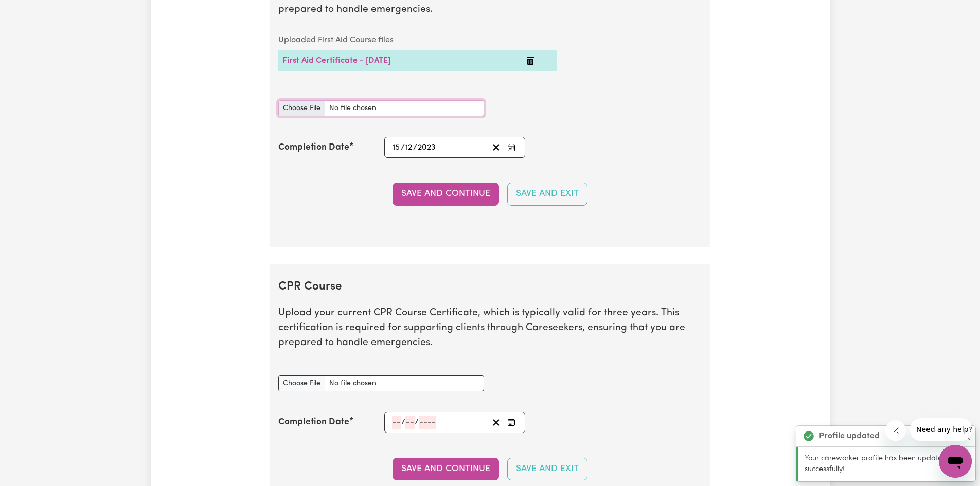
click at [300, 111] on input "First Aid Course document" at bounding box center [381, 108] width 206 height 16
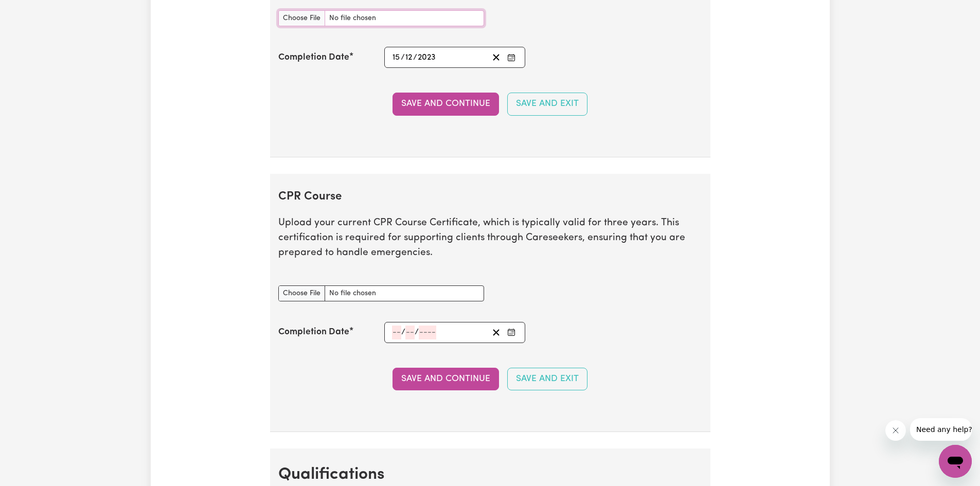
scroll to position [2403, 0]
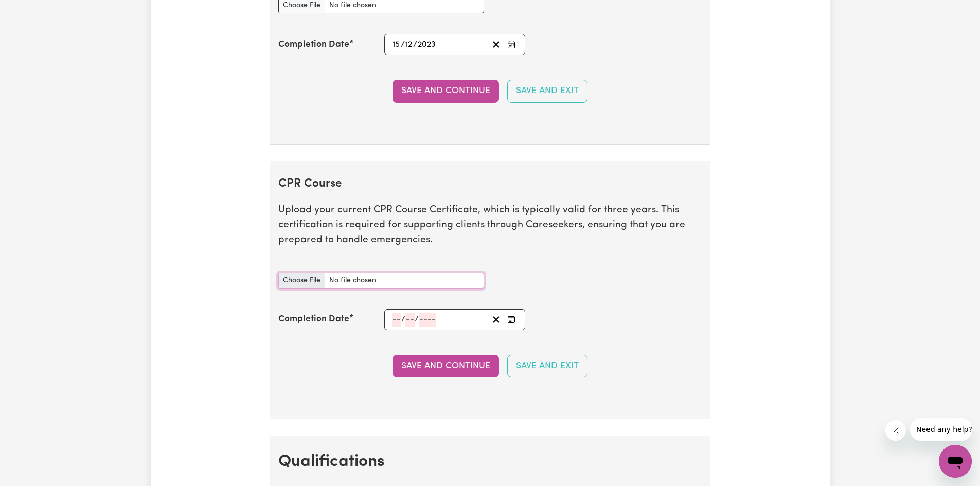
click at [305, 284] on input "CPR Course document" at bounding box center [381, 281] width 206 height 16
type input "C:\fakepath\HLTAID009-010-011.pdf"
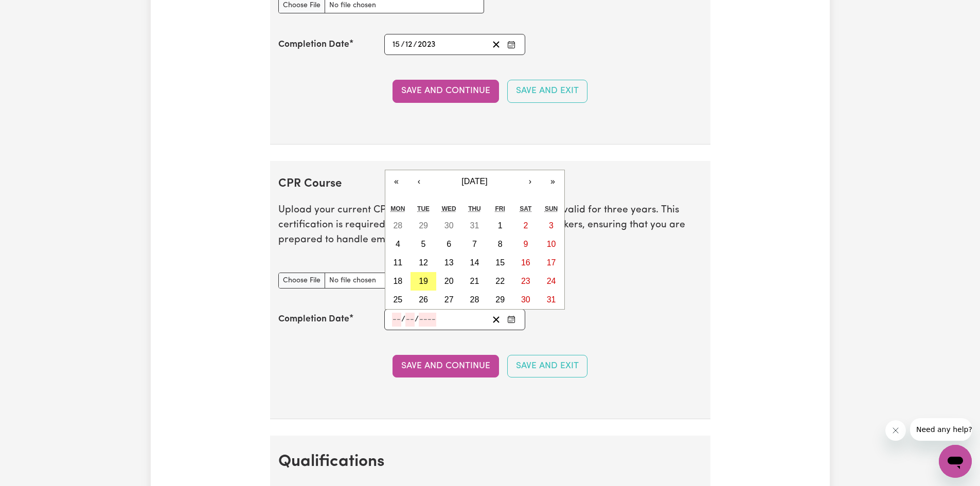
click at [394, 322] on input "number" at bounding box center [396, 320] width 9 height 14
type input "15"
type input "12"
type input "202"
type input "[DATE]"
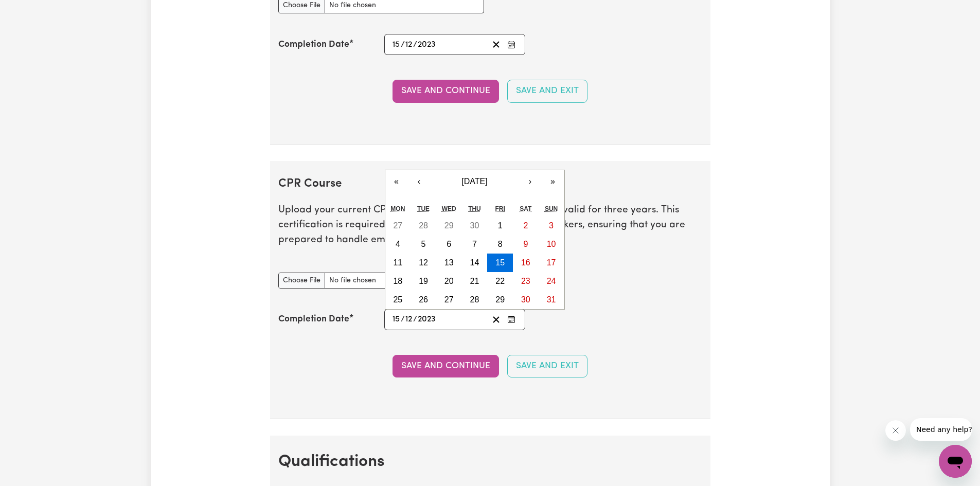
type input "2023"
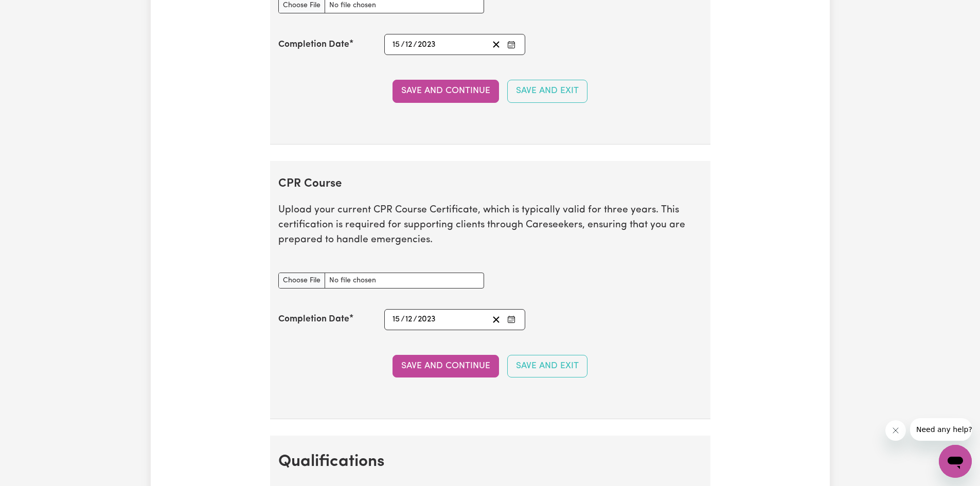
click at [489, 338] on section "CPR Course Upload your current CPR Course Certificate, which is typically valid…" at bounding box center [490, 290] width 440 height 259
click at [453, 367] on button "Save and Continue" at bounding box center [445, 366] width 106 height 23
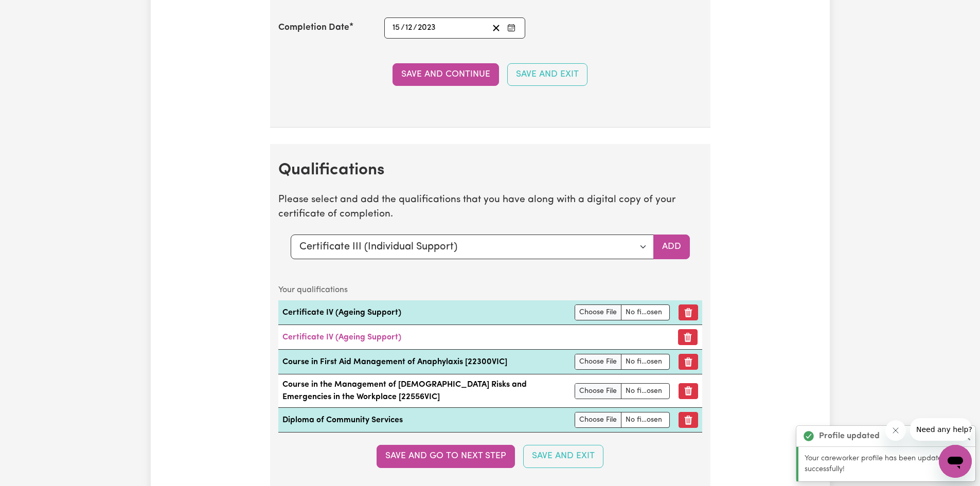
scroll to position [2787, 0]
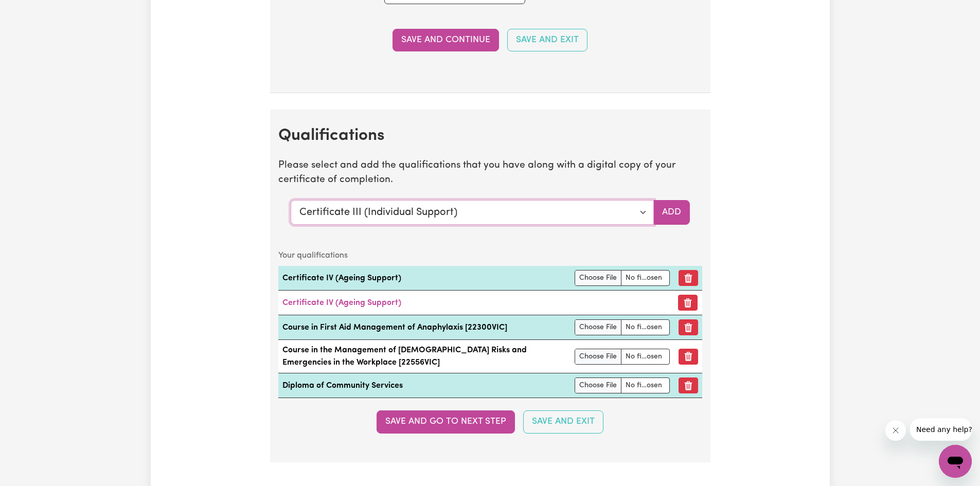
click at [644, 215] on select "Select a qualification to add... Certificate III (Individual Support) Certifica…" at bounding box center [472, 212] width 363 height 25
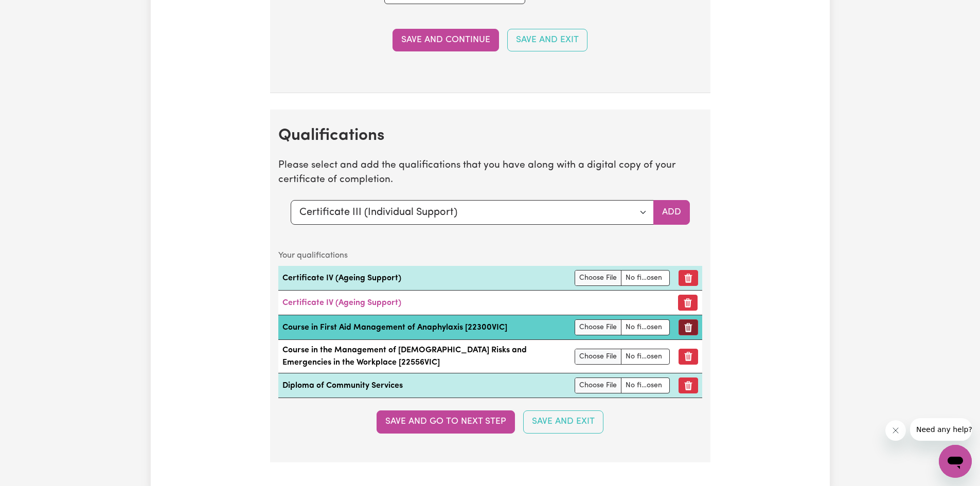
click at [686, 327] on icon "Remove qualification" at bounding box center [688, 327] width 8 height 9
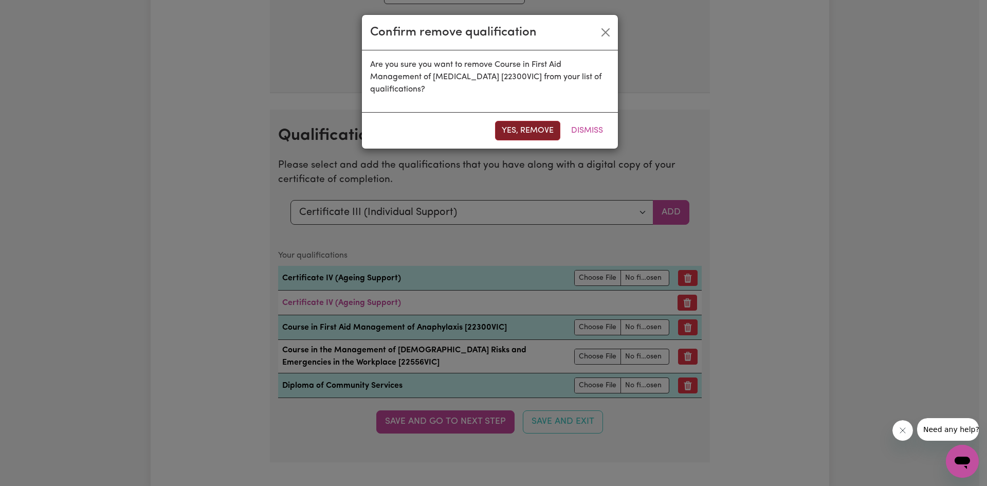
click at [542, 129] on button "Yes, remove" at bounding box center [527, 131] width 65 height 20
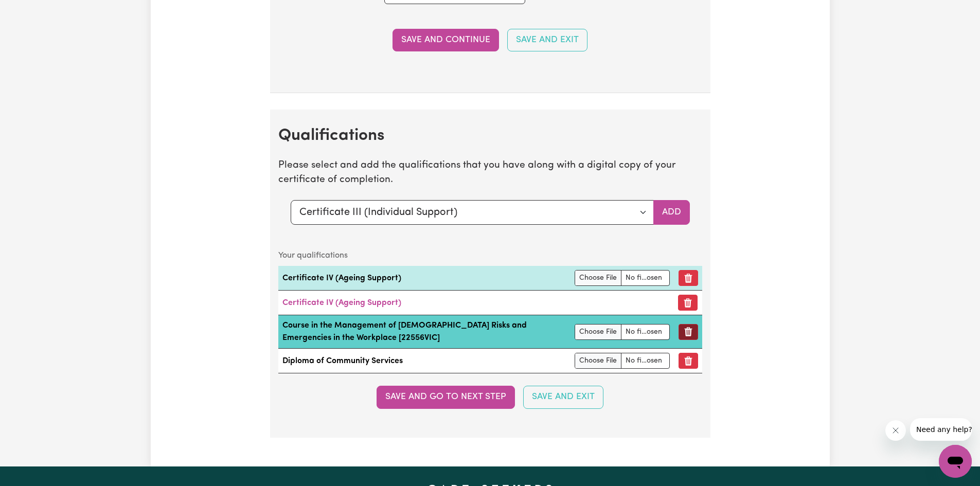
click at [687, 330] on icon "Remove qualification" at bounding box center [688, 332] width 8 height 9
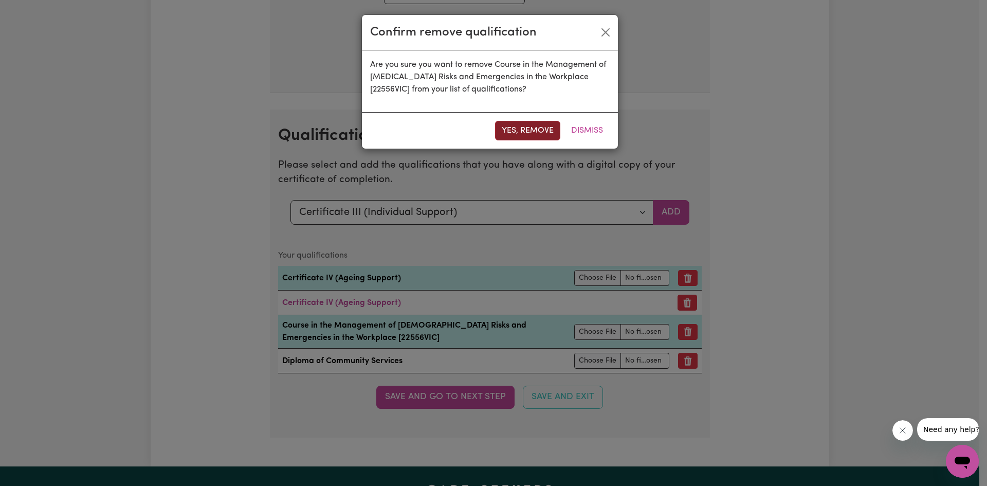
click at [542, 136] on button "Yes, remove" at bounding box center [527, 131] width 65 height 20
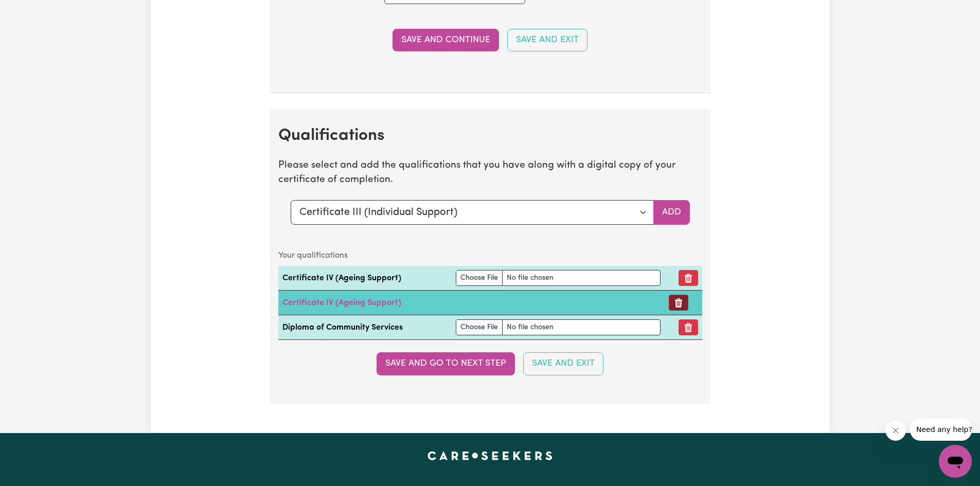
click at [685, 304] on button "Remove certificate" at bounding box center [679, 303] width 20 height 16
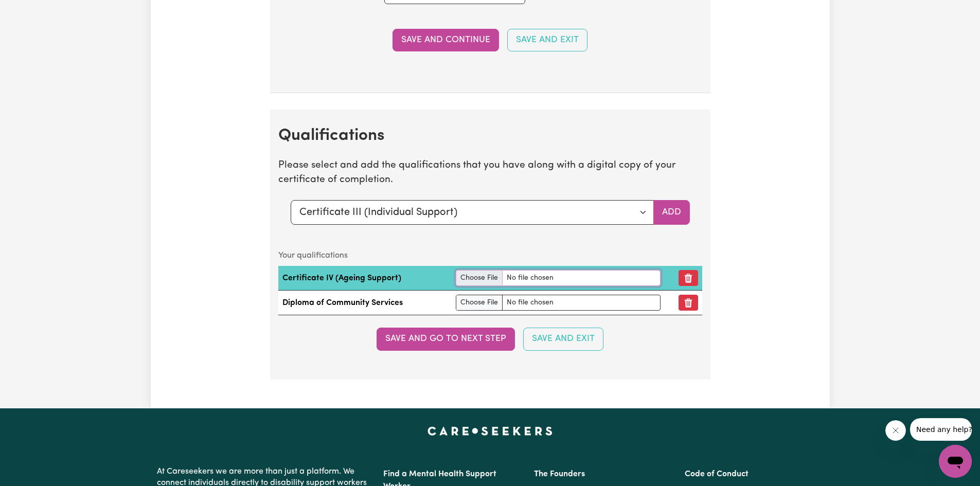
click at [483, 279] on input "file" at bounding box center [558, 278] width 204 height 16
type input "C:\fakepath\Certificate4Sara.jpeg"
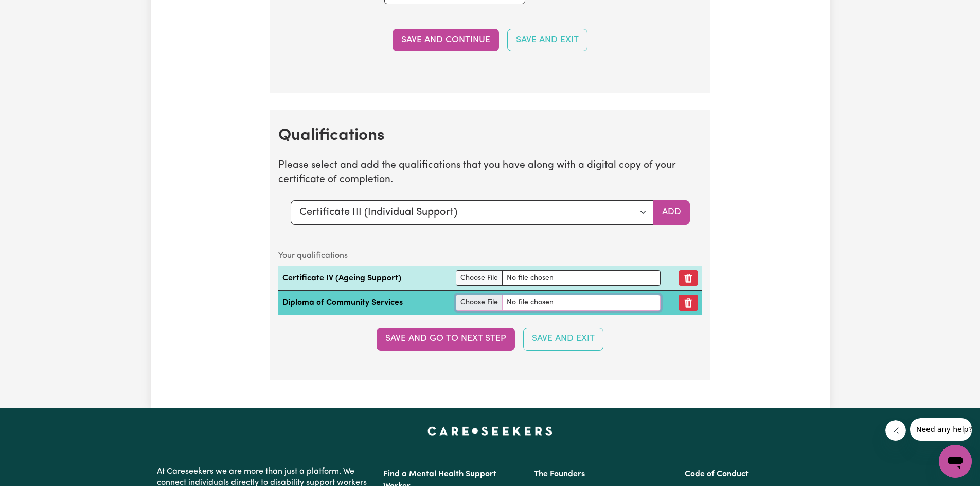
click at [479, 308] on input "file" at bounding box center [558, 303] width 204 height 16
type input "C:\fakepath\DiplomaSara.jpeg"
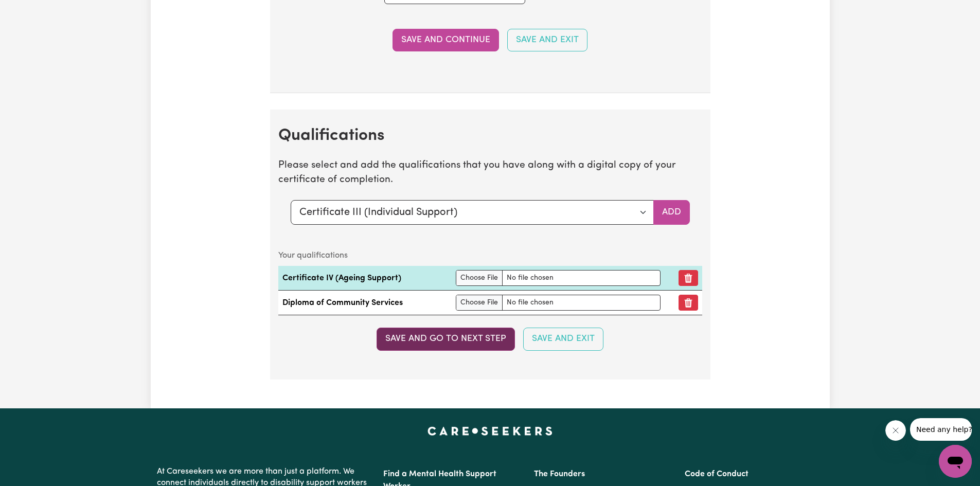
click at [453, 344] on button "Save and go to next step" at bounding box center [445, 339] width 138 height 23
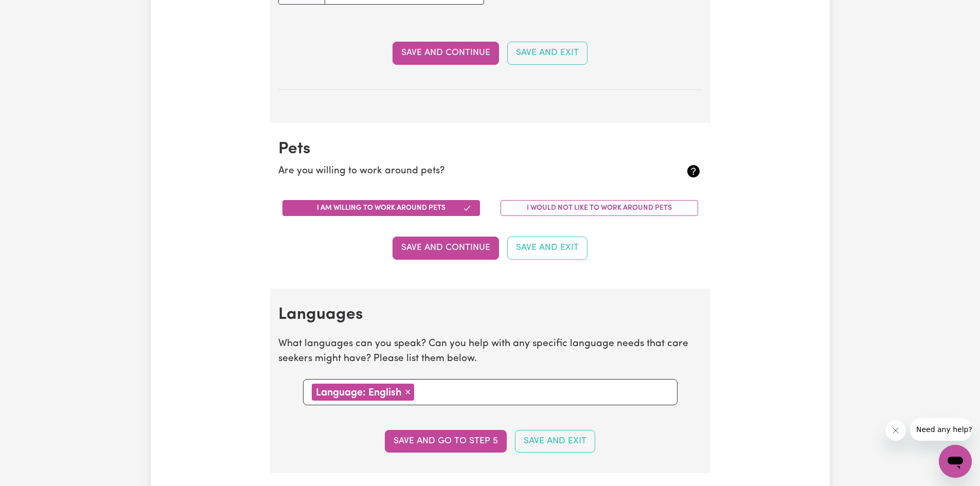
scroll to position [823, 0]
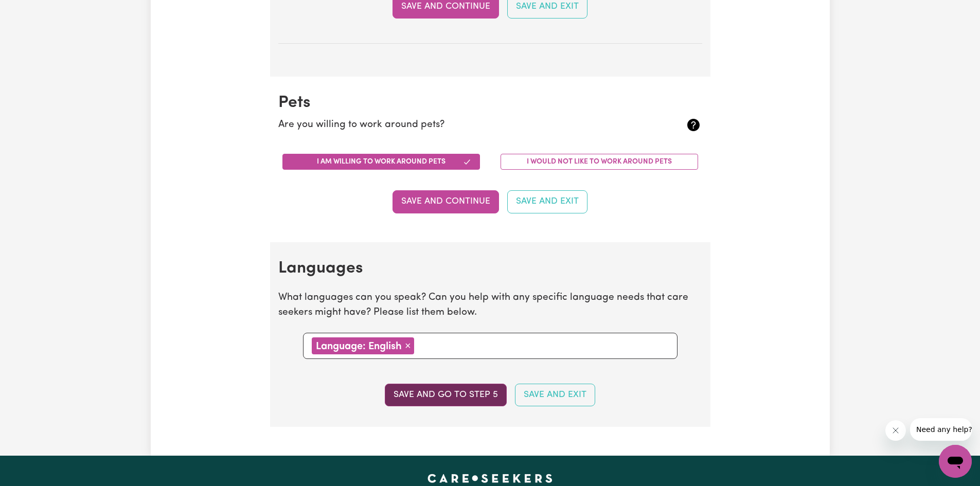
click at [460, 402] on button "Save and go to step 5" at bounding box center [446, 395] width 122 height 23
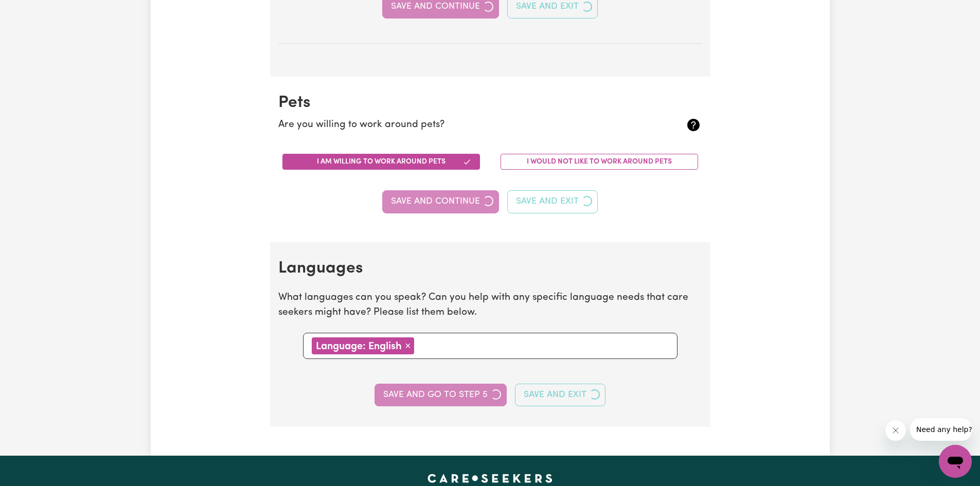
select select "I am providing services privately on my own"
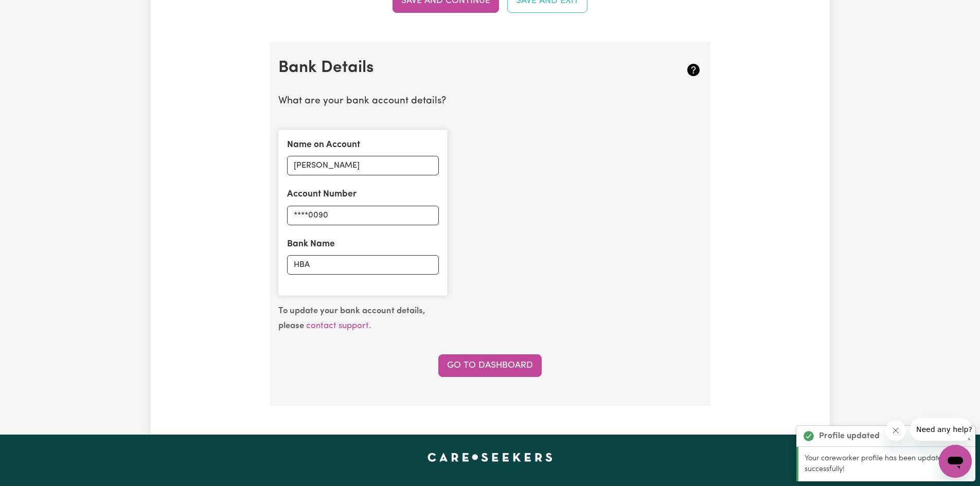
scroll to position [669, 0]
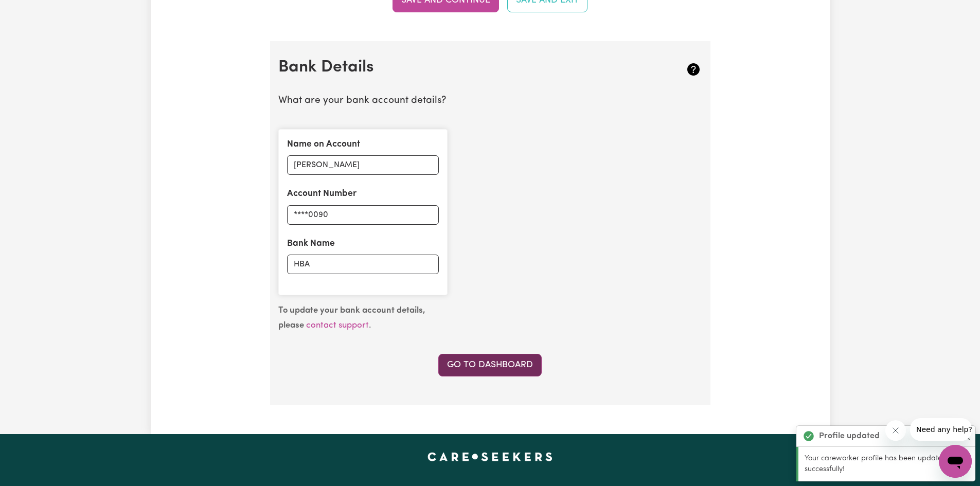
click at [486, 365] on link "Go to Dashboard" at bounding box center [489, 365] width 103 height 23
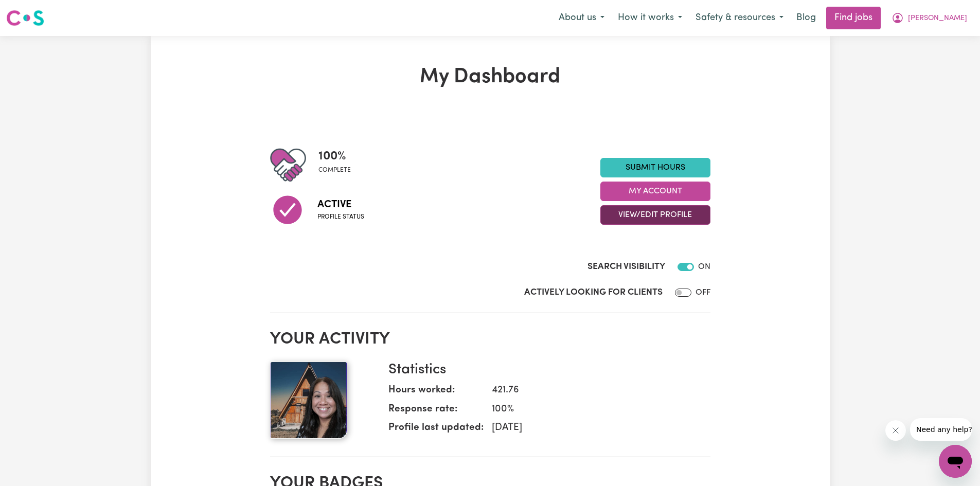
click at [660, 215] on button "View/Edit Profile" at bounding box center [655, 215] width 110 height 20
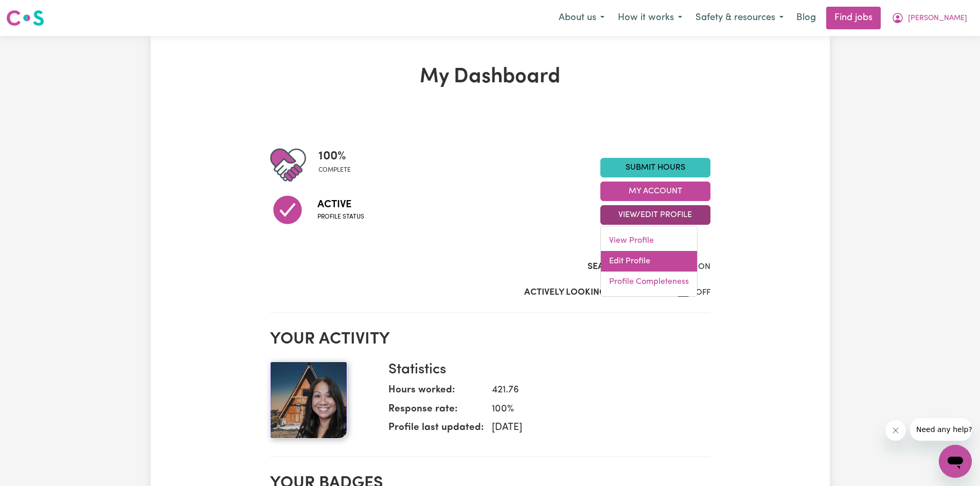
click at [634, 260] on link "Edit Profile" at bounding box center [649, 261] width 96 height 21
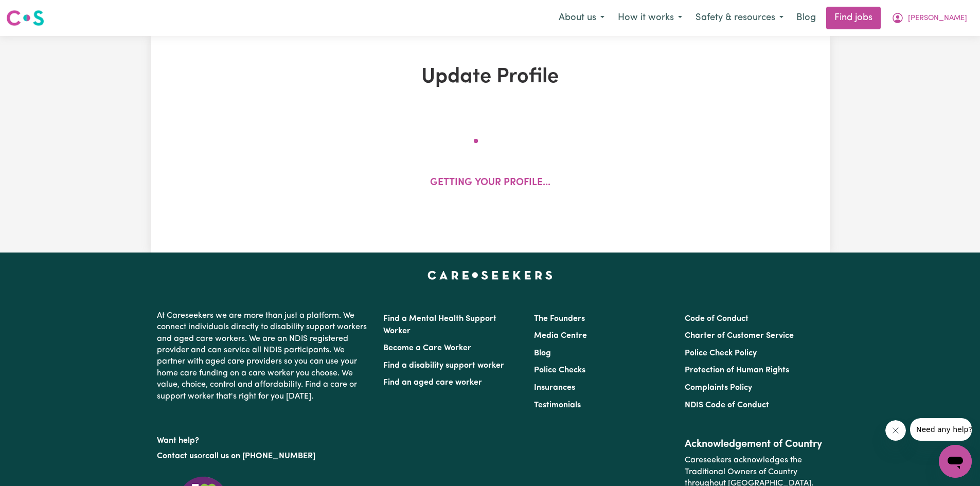
select select "[DEMOGRAPHIC_DATA]"
select select "[DEMOGRAPHIC_DATA] Citizen"
select select "Studying a healthcare related degree or qualification"
select select "58"
select select "75"
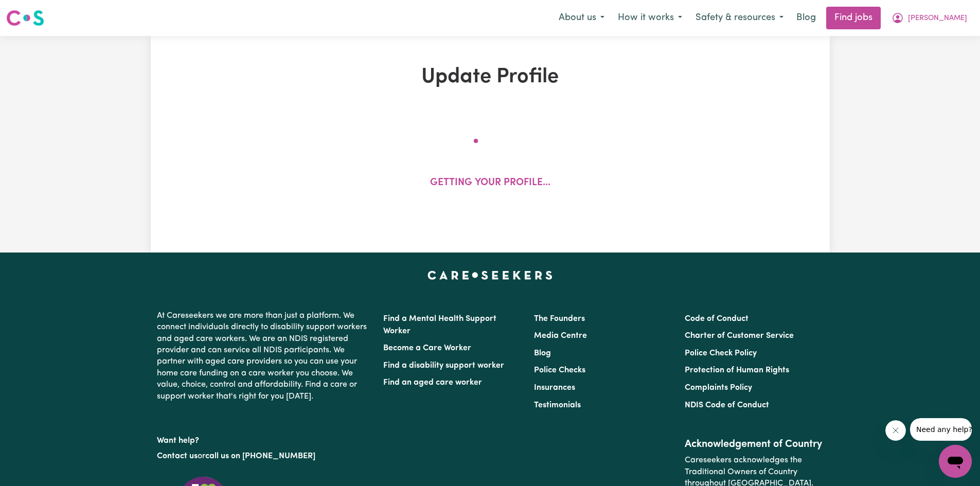
select select "90"
select select "120"
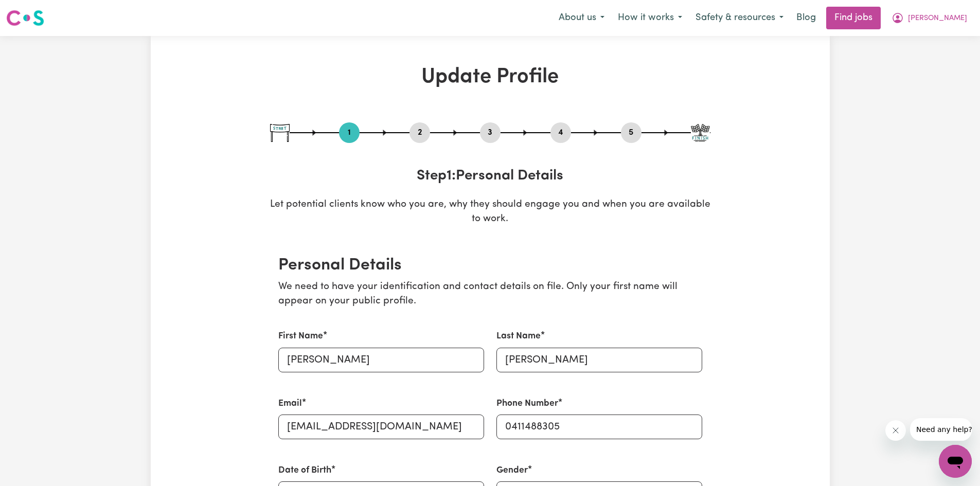
click at [560, 132] on button "4" at bounding box center [560, 132] width 21 height 13
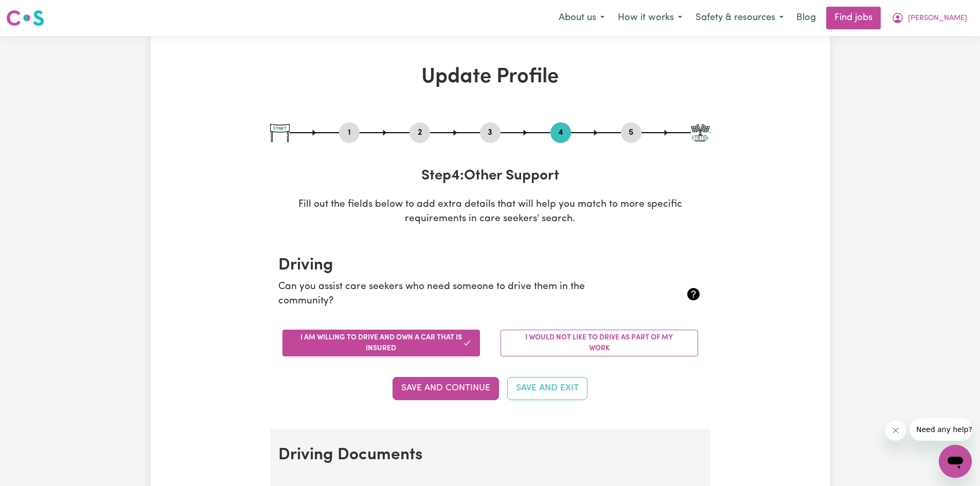
click at [631, 130] on button "5" at bounding box center [631, 132] width 21 height 13
select select "I am providing services privately on my own"
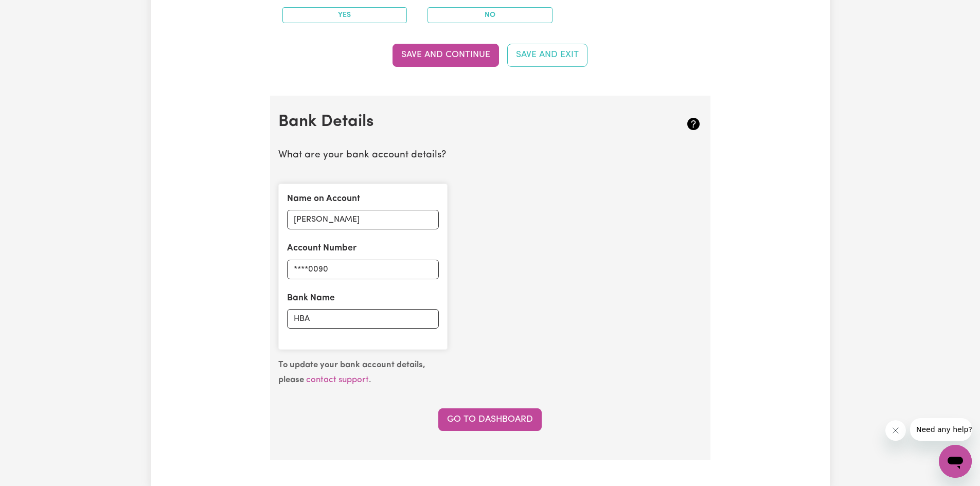
scroll to position [617, 0]
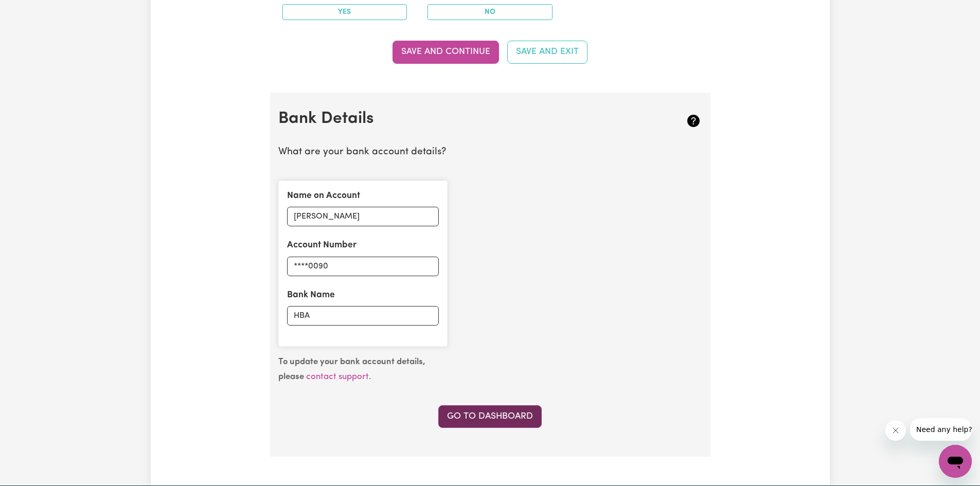
click at [521, 413] on link "Go to Dashboard" at bounding box center [489, 416] width 103 height 23
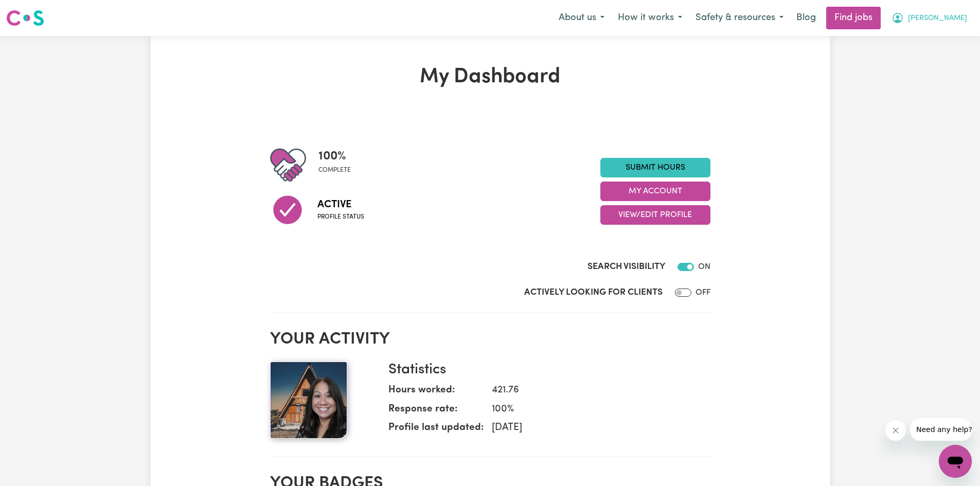
click at [961, 18] on span "[PERSON_NAME]" at bounding box center [937, 18] width 59 height 11
click at [935, 32] on link "My Account" at bounding box center [932, 40] width 81 height 20
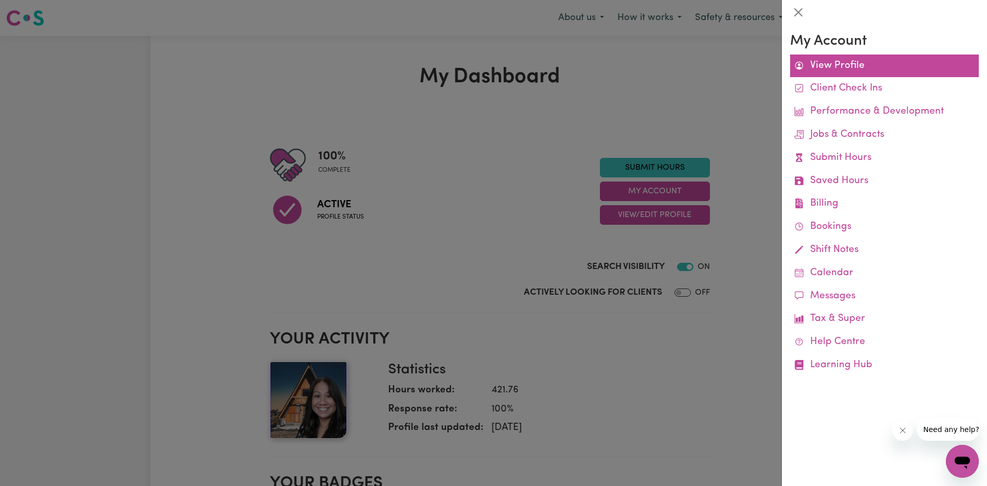
click at [876, 66] on link "View Profile" at bounding box center [884, 66] width 189 height 23
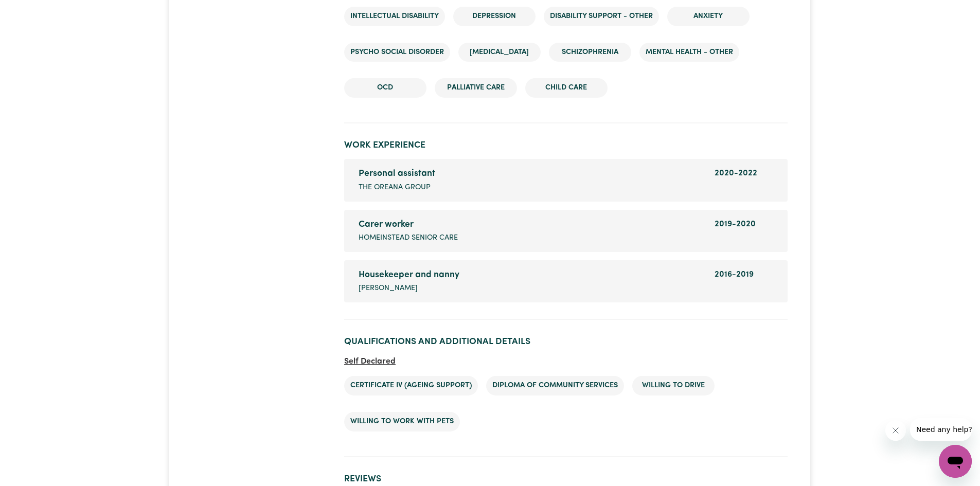
scroll to position [1543, 0]
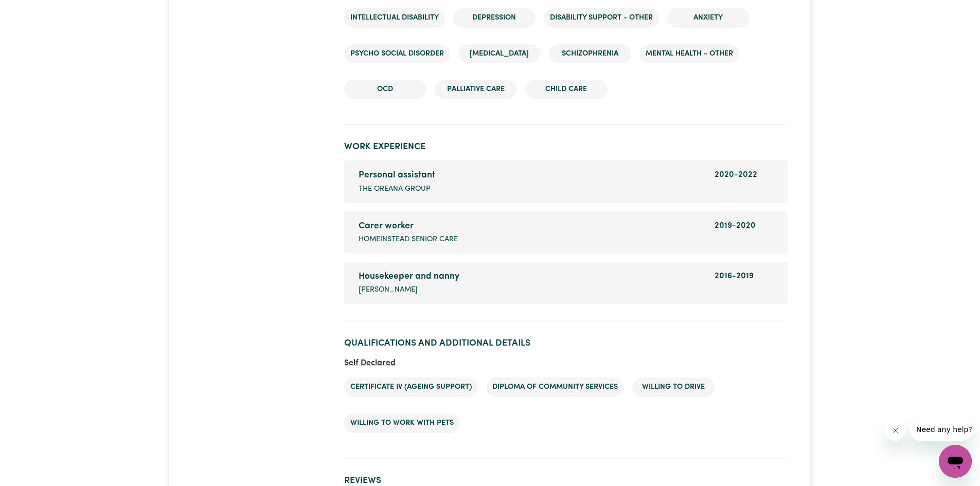
drag, startPoint x: 503, startPoint y: 338, endPoint x: 909, endPoint y: 134, distance: 454.0
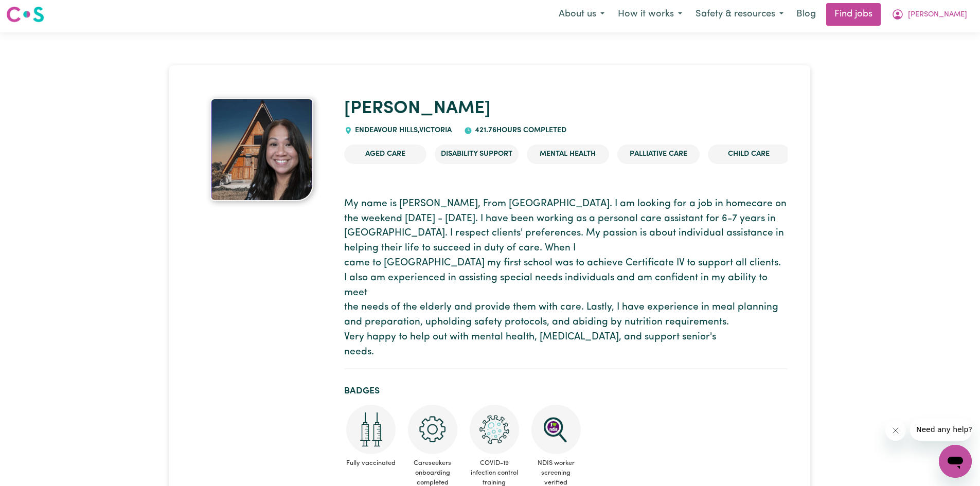
scroll to position [0, 0]
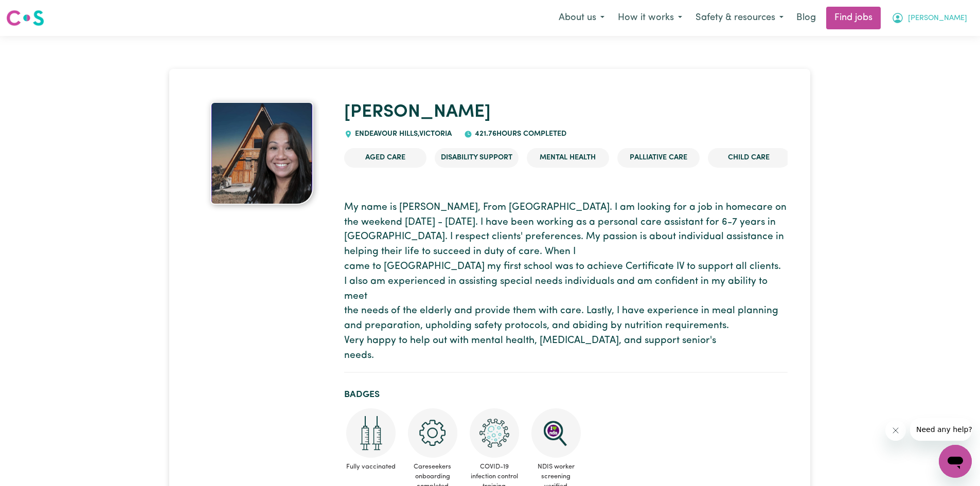
click at [968, 22] on button "[PERSON_NAME]" at bounding box center [929, 18] width 89 height 22
click at [928, 31] on link "My Account" at bounding box center [932, 40] width 81 height 20
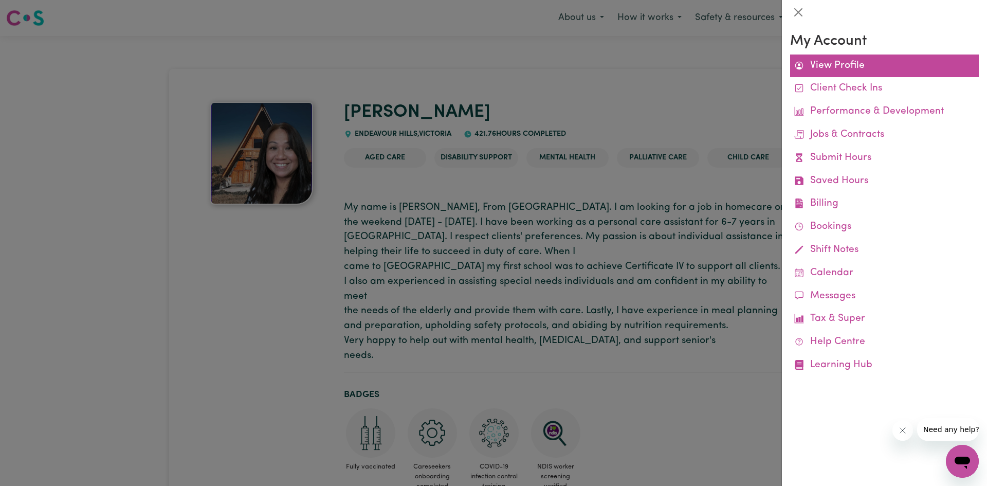
click at [851, 71] on link "View Profile" at bounding box center [884, 66] width 189 height 23
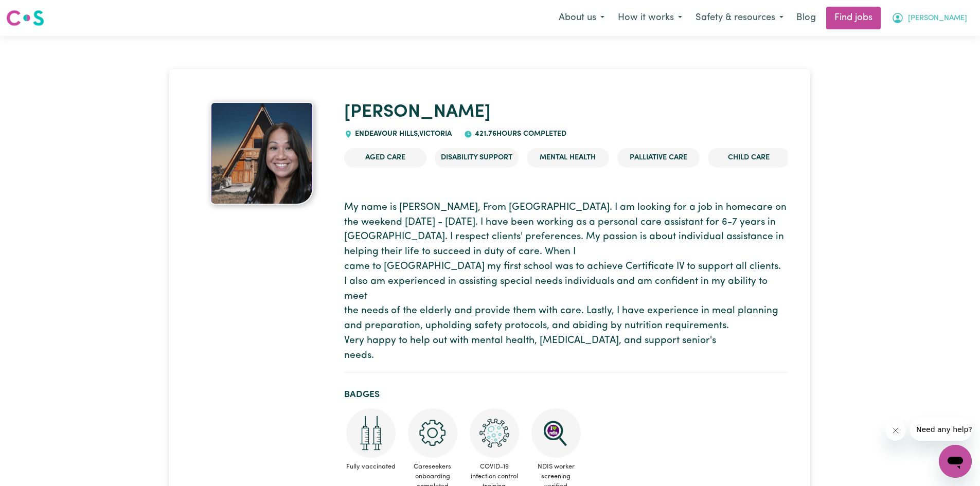
click at [959, 17] on span "[PERSON_NAME]" at bounding box center [937, 18] width 59 height 11
click at [915, 62] on link "My Dashboard" at bounding box center [932, 59] width 81 height 20
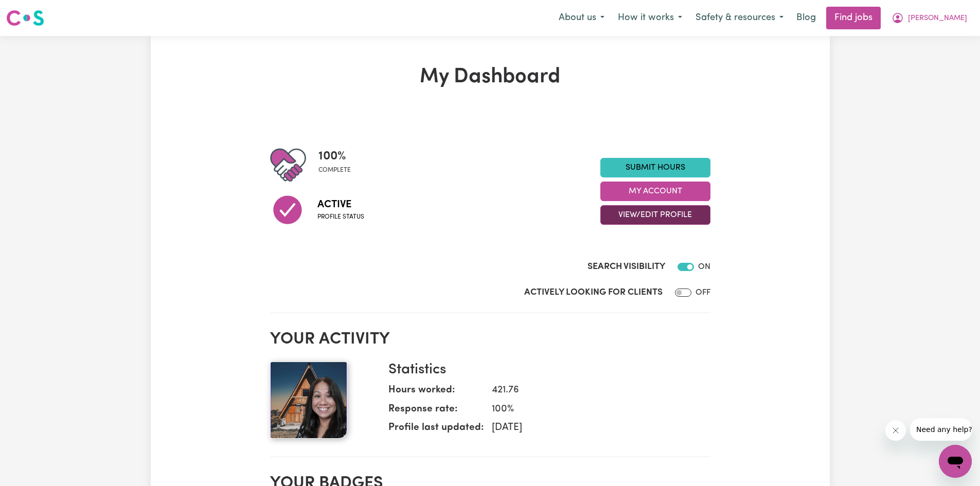
click at [656, 215] on button "View/Edit Profile" at bounding box center [655, 215] width 110 height 20
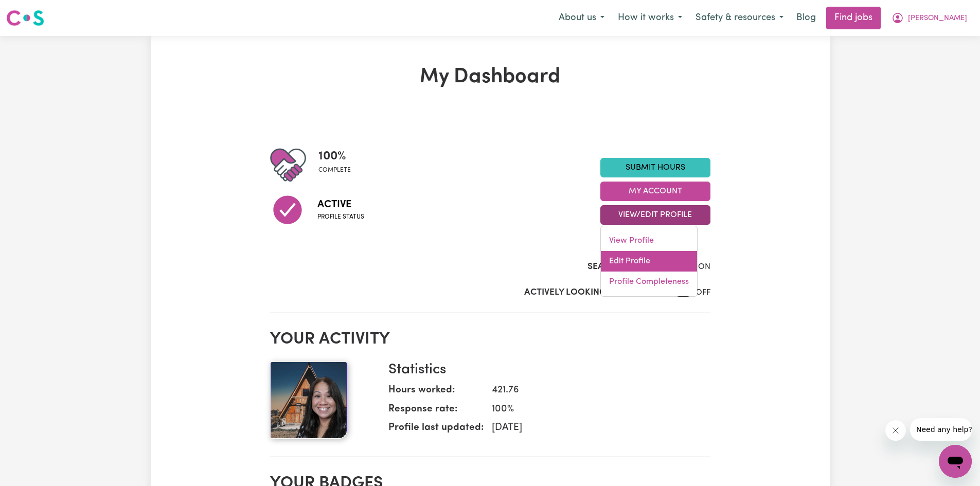
click at [634, 267] on link "Edit Profile" at bounding box center [649, 261] width 96 height 21
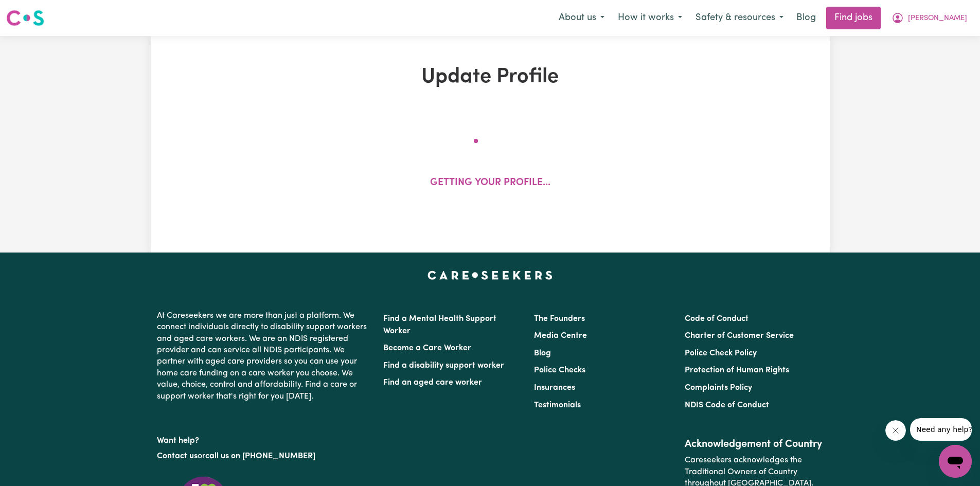
select select "[DEMOGRAPHIC_DATA]"
select select "[DEMOGRAPHIC_DATA] Citizen"
select select "Studying a healthcare related degree or qualification"
select select "58"
select select "75"
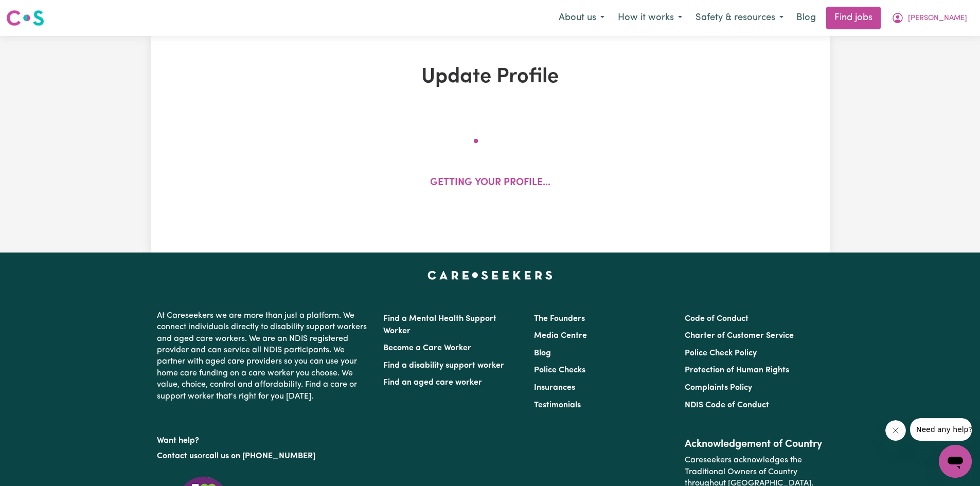
select select "90"
select select "120"
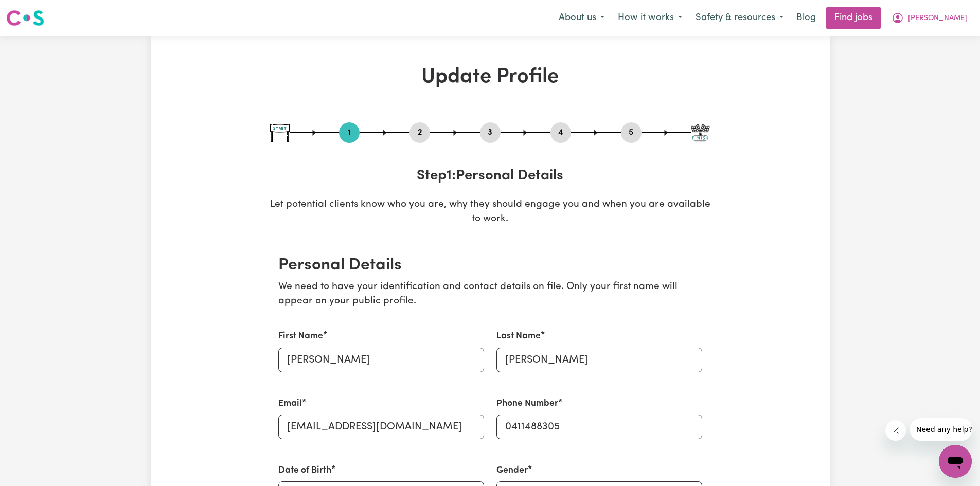
click at [420, 128] on button "2" at bounding box center [419, 132] width 21 height 13
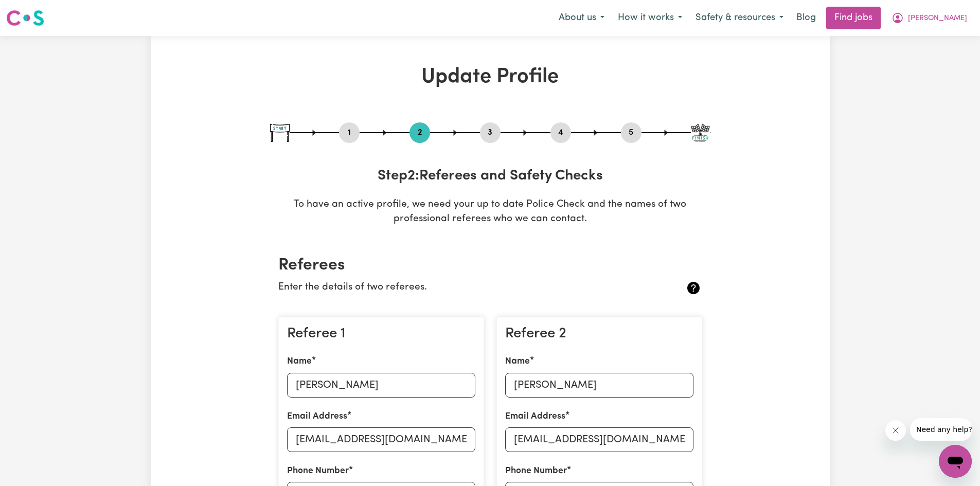
click at [492, 129] on button "3" at bounding box center [490, 132] width 21 height 13
select select "2020"
select select "2022"
select select "2019"
select select "2020"
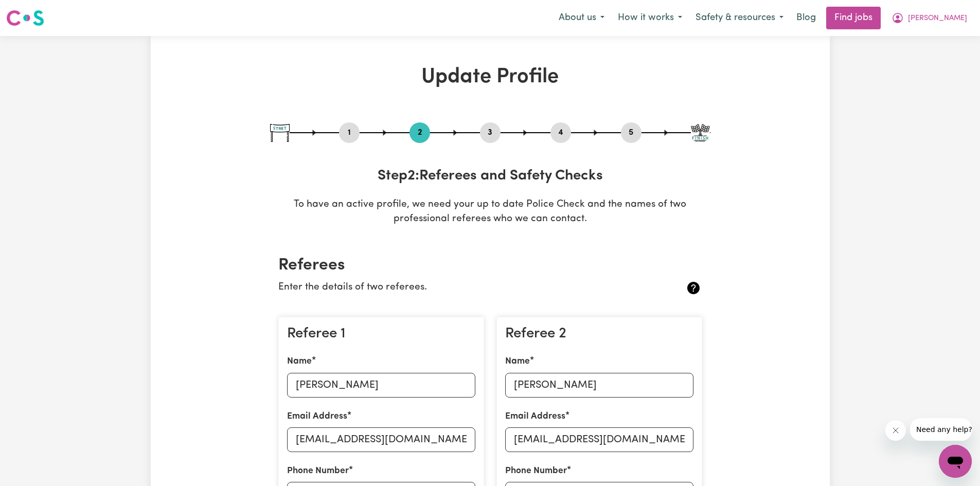
select select "2016"
select select "2019"
select select "Certificate III (Individual Support)"
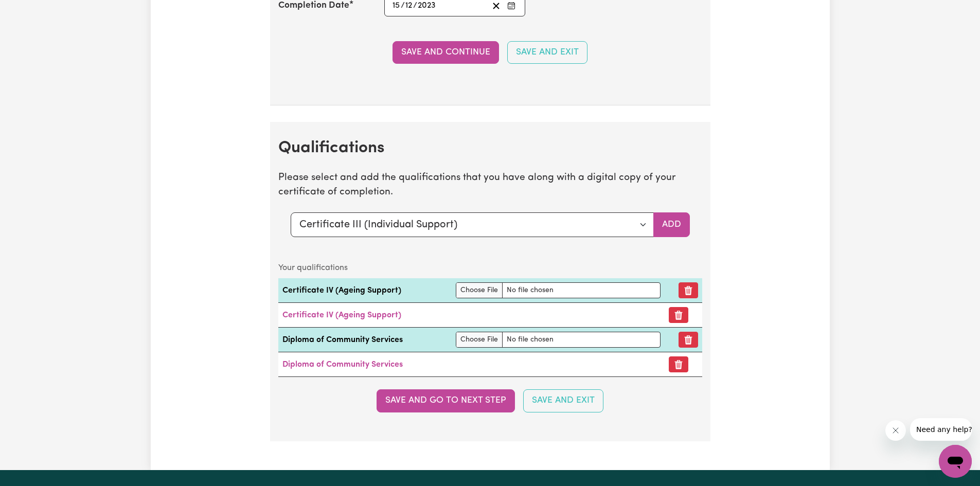
scroll to position [2777, 0]
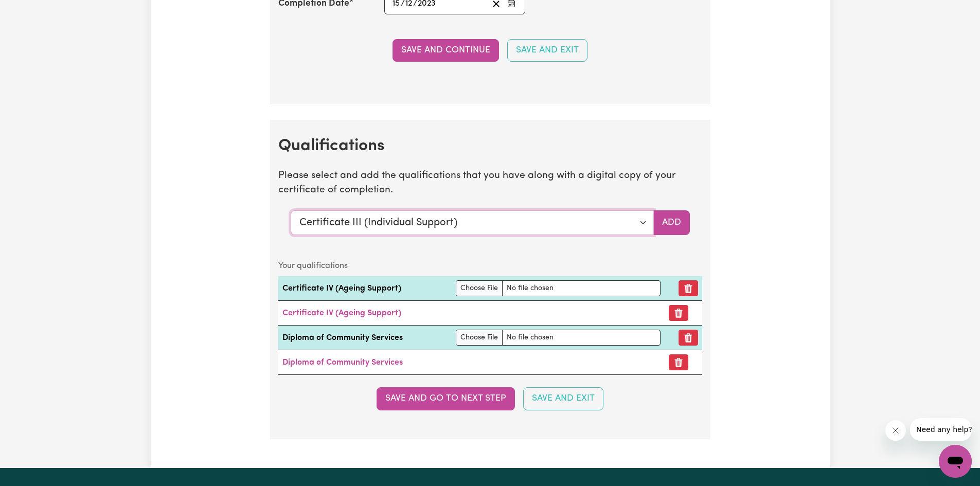
click at [640, 223] on select "Select a qualification to add... Certificate III (Individual Support) Certifica…" at bounding box center [472, 222] width 363 height 25
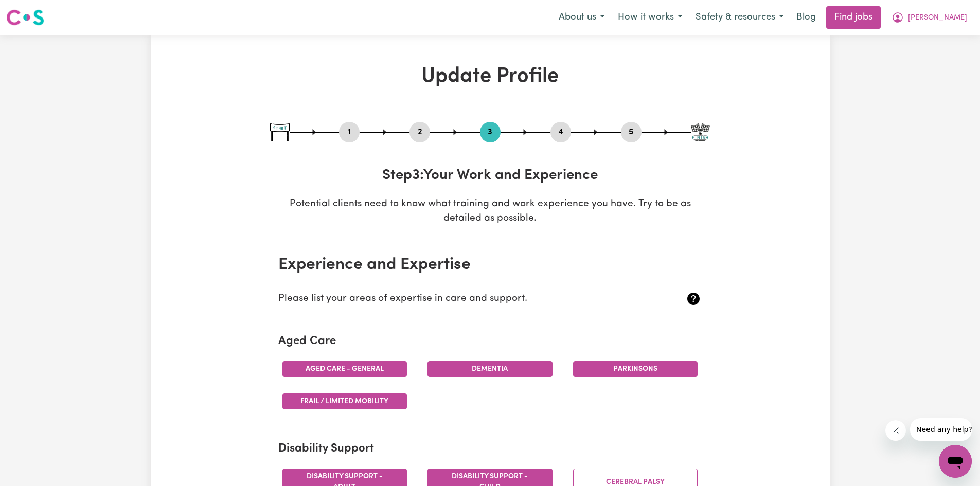
scroll to position [0, 0]
click at [880, 19] on link "Find jobs" at bounding box center [853, 18] width 55 height 23
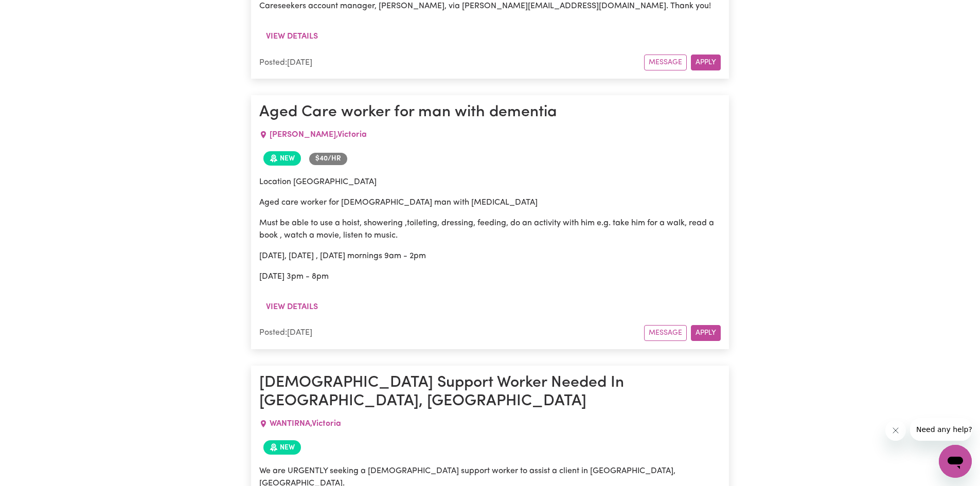
scroll to position [1389, 0]
